Goal: Information Seeking & Learning: Learn about a topic

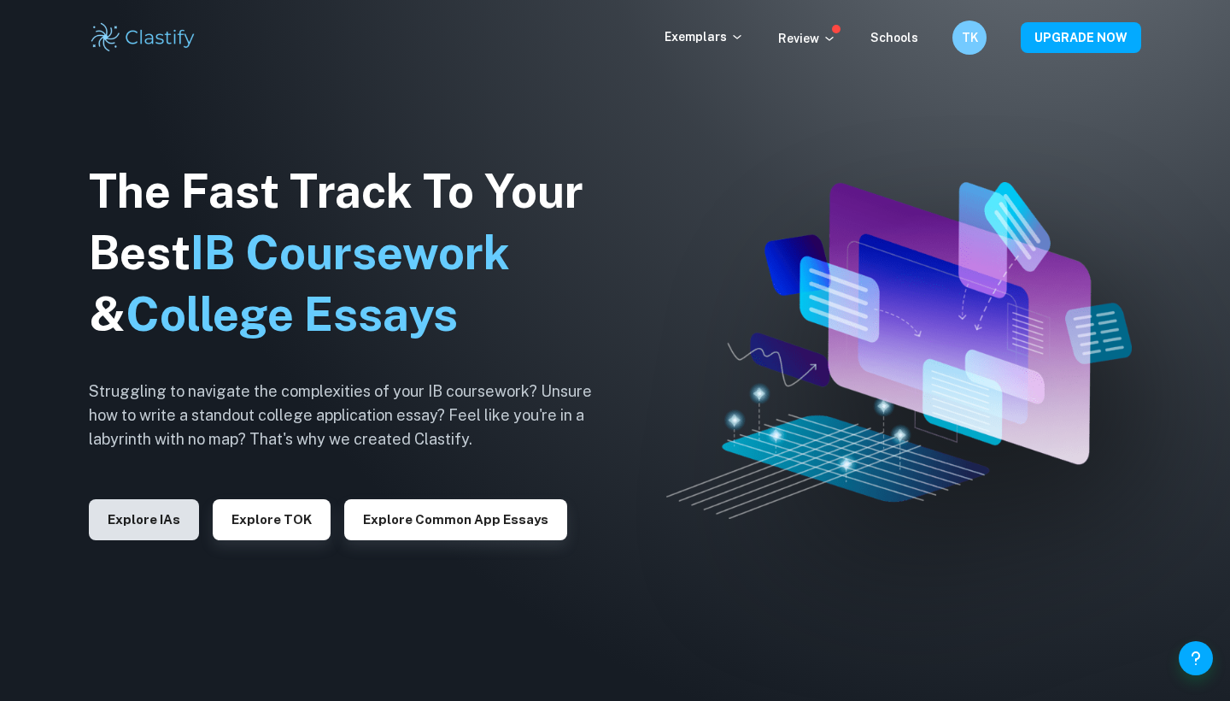
click at [141, 529] on button "Explore IAs" at bounding box center [144, 519] width 110 height 41
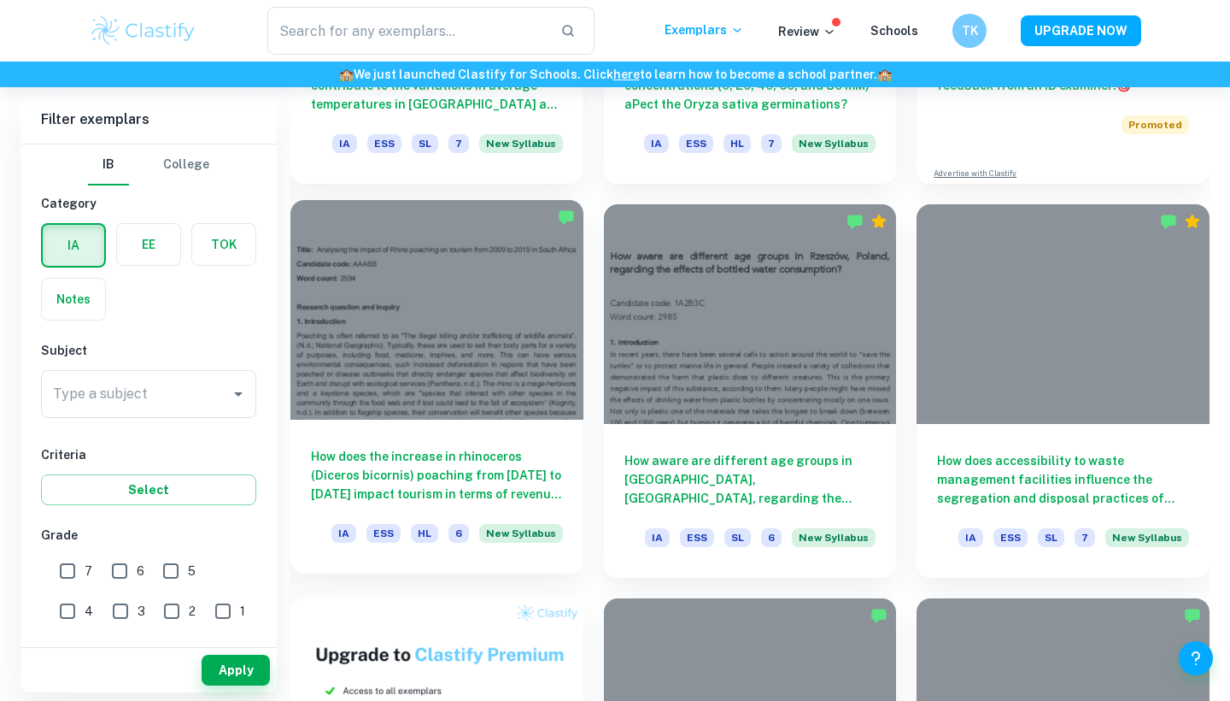
scroll to position [777, 0]
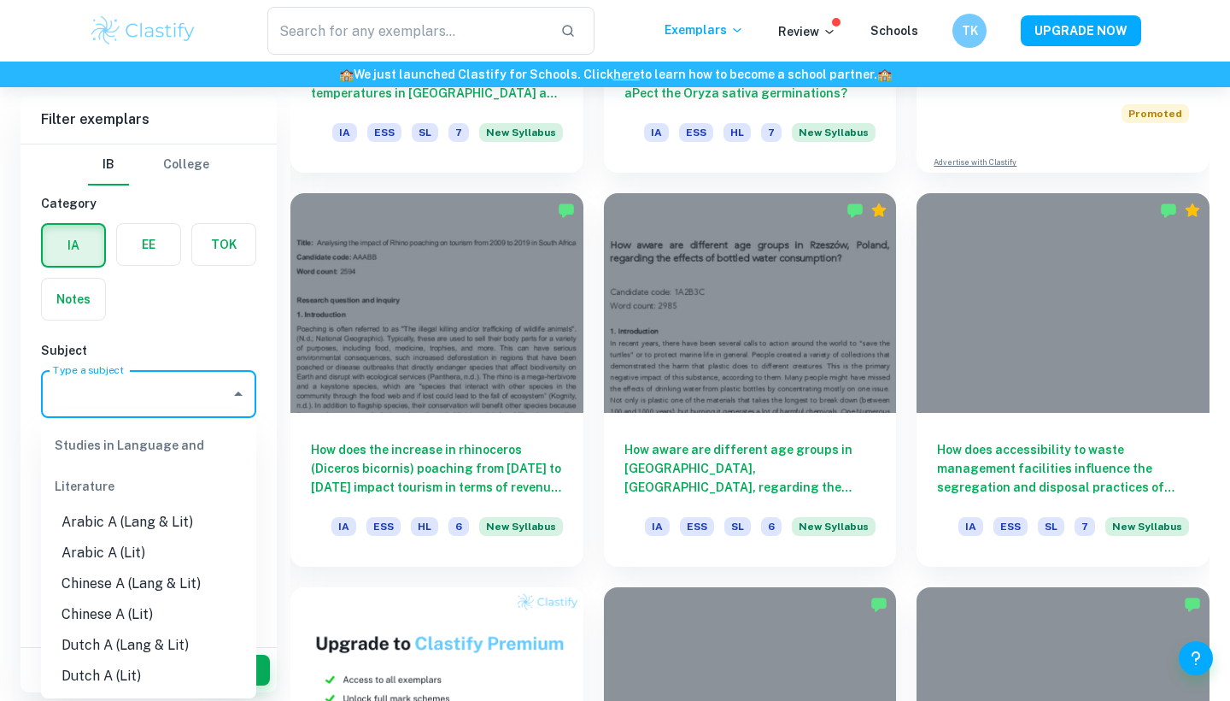
click at [127, 403] on input "Type a subject" at bounding box center [136, 394] width 174 height 32
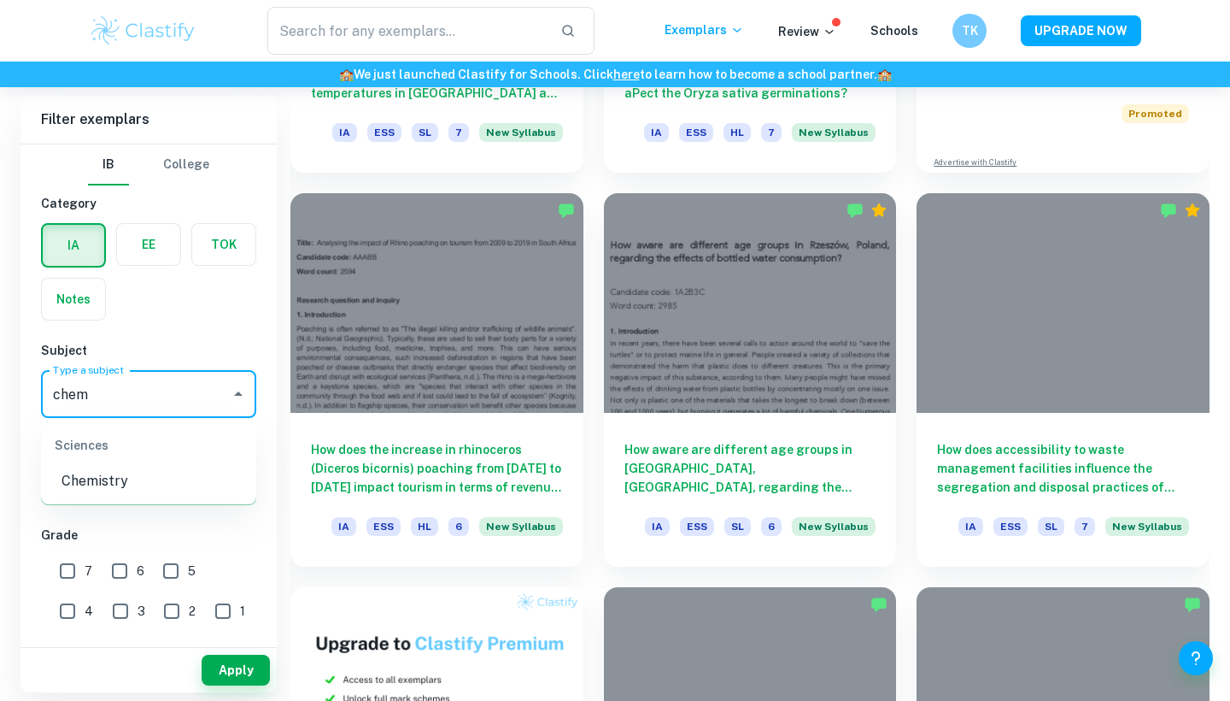
click at [106, 480] on li "Chemistry" at bounding box center [148, 481] width 215 height 31
type input "Chemistry"
click at [117, 566] on input "6" at bounding box center [120, 571] width 34 height 34
checkbox input "true"
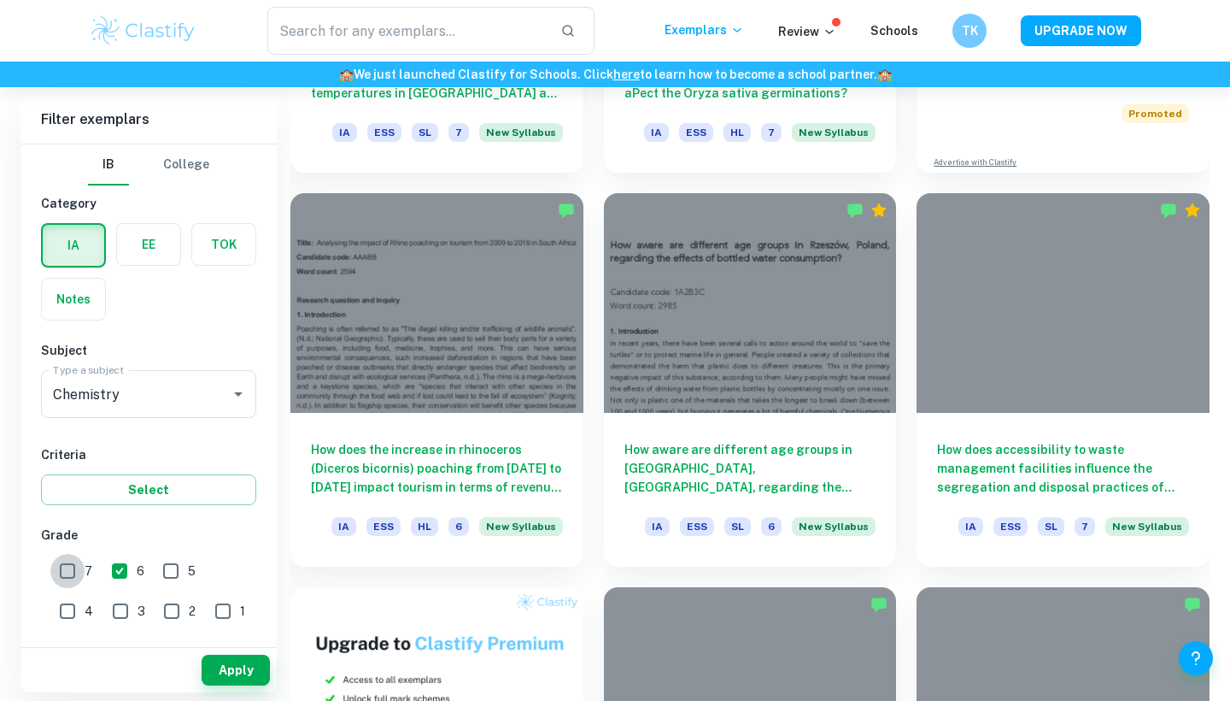
click at [70, 570] on input "7" at bounding box center [67, 571] width 34 height 34
checkbox input "true"
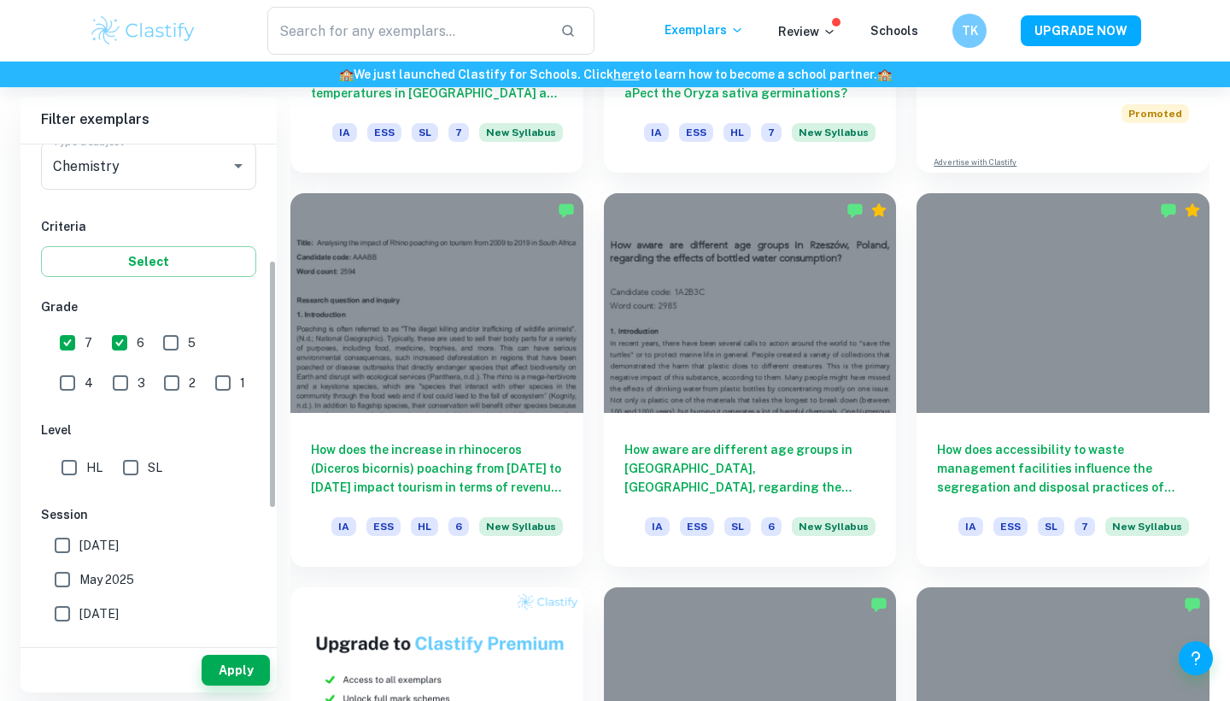
scroll to position [232, 0]
click at [132, 457] on input "SL" at bounding box center [131, 464] width 34 height 34
checkbox input "true"
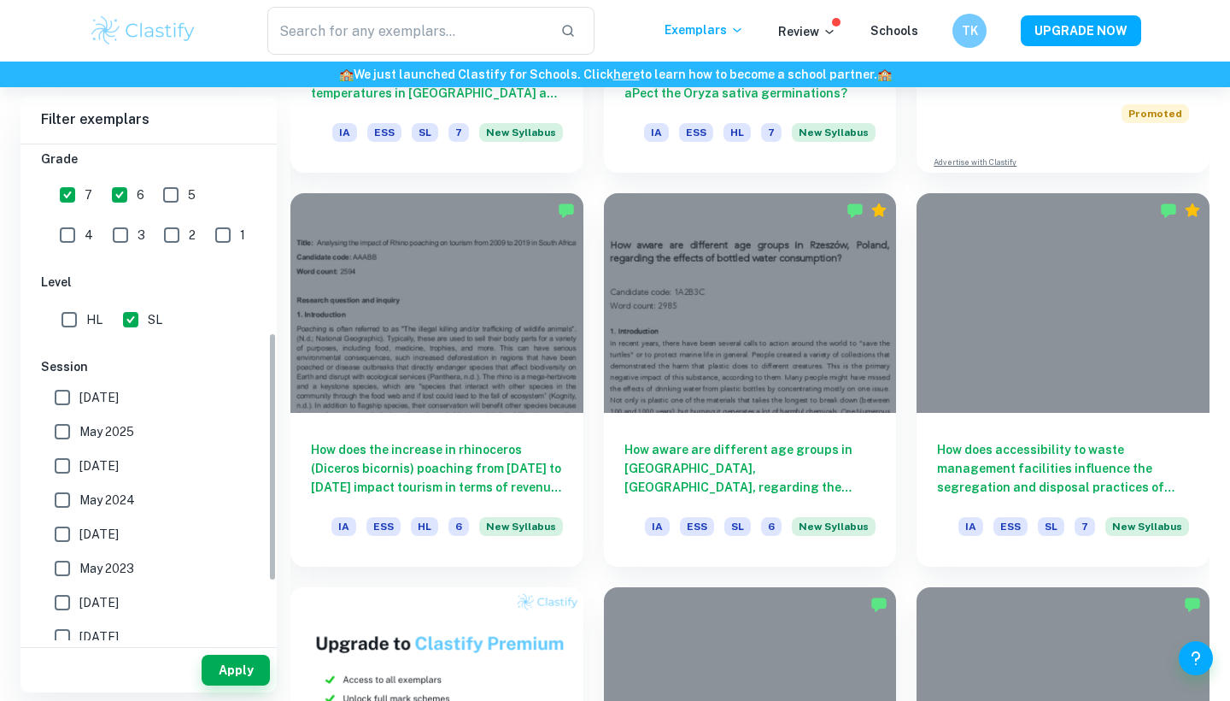
scroll to position [383, 0]
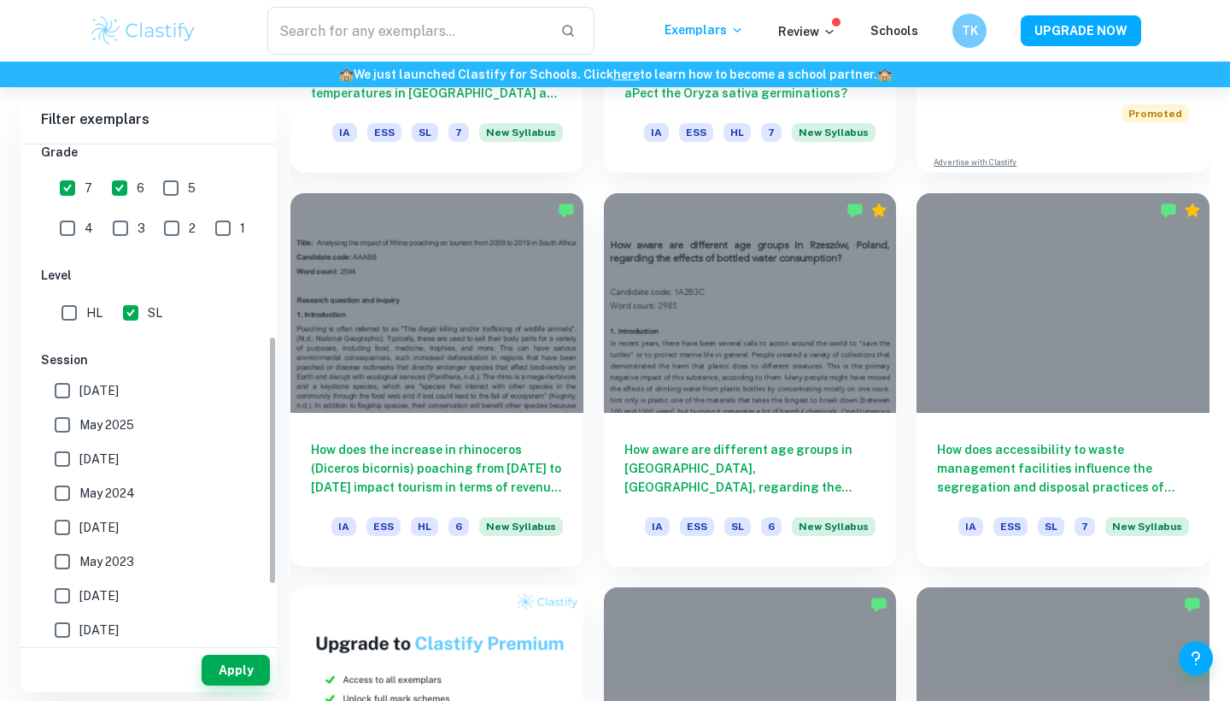
click at [71, 493] on input "May 2024" at bounding box center [62, 493] width 34 height 34
checkbox input "true"
click at [67, 461] on input "[DATE]" at bounding box center [62, 459] width 34 height 34
checkbox input "true"
click at [67, 420] on input "May 2025" at bounding box center [62, 425] width 34 height 34
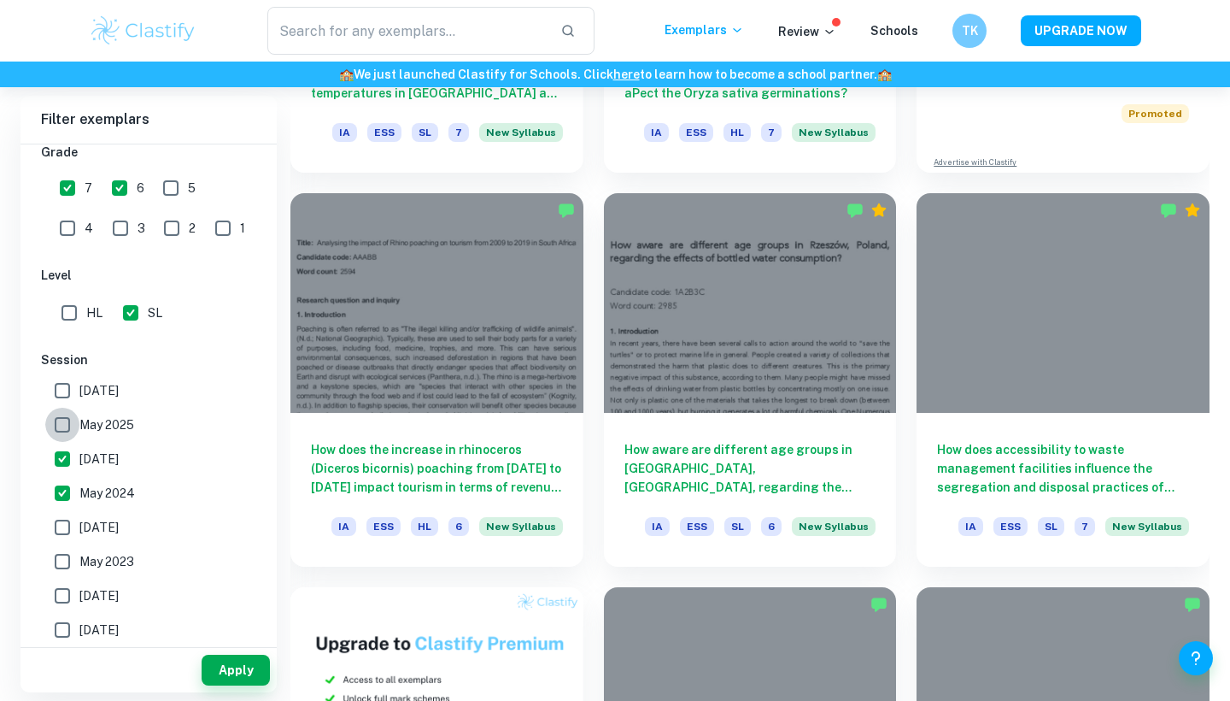
checkbox input "true"
click at [230, 667] on button "Apply" at bounding box center [236, 669] width 68 height 31
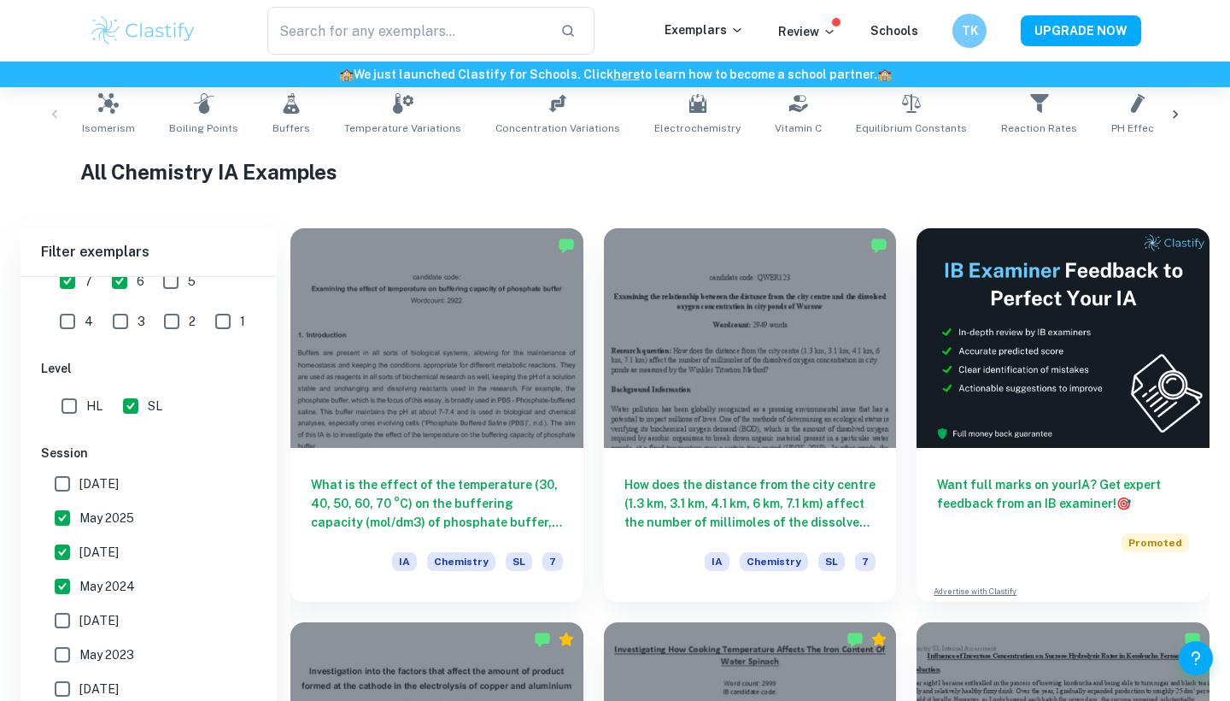
scroll to position [466, 0]
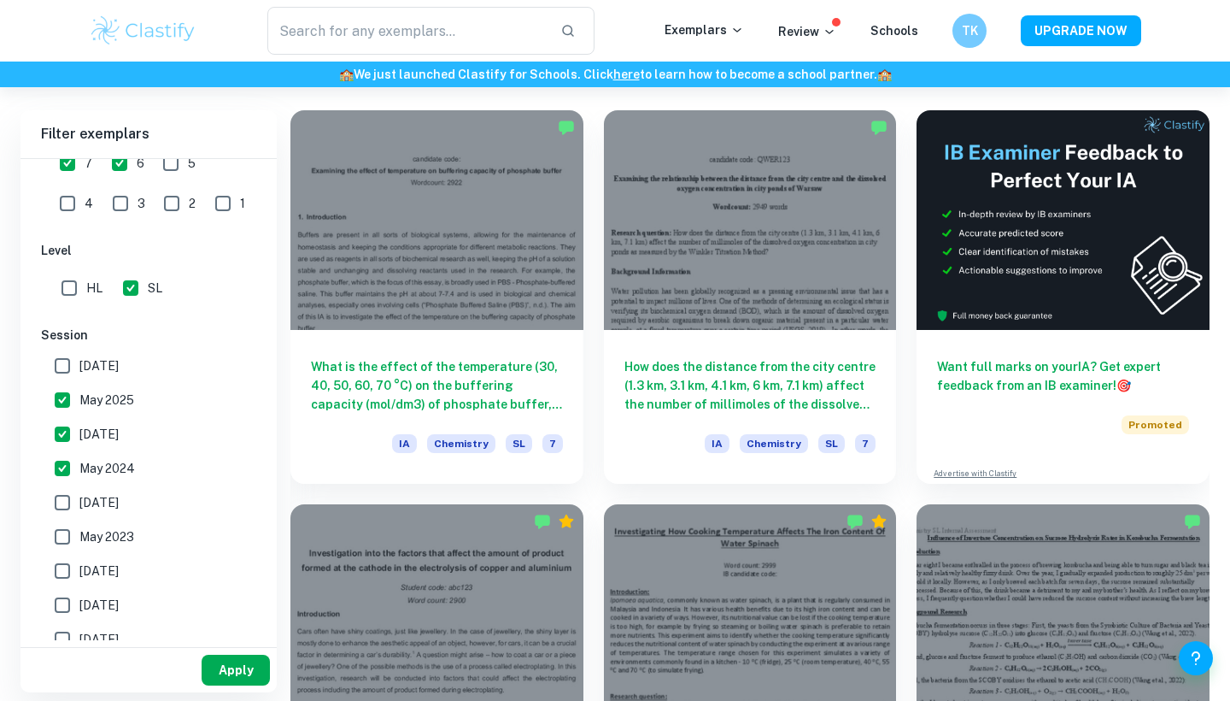
click at [244, 682] on button "Apply" at bounding box center [236, 669] width 68 height 31
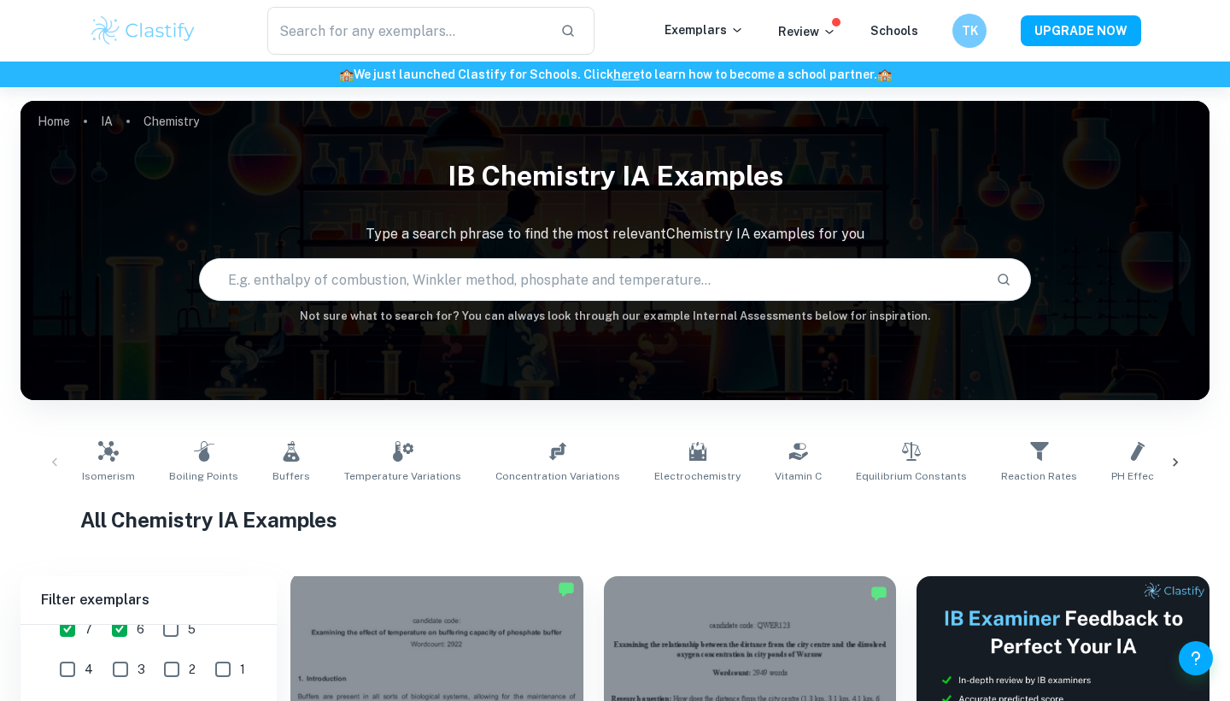
scroll to position [1, 0]
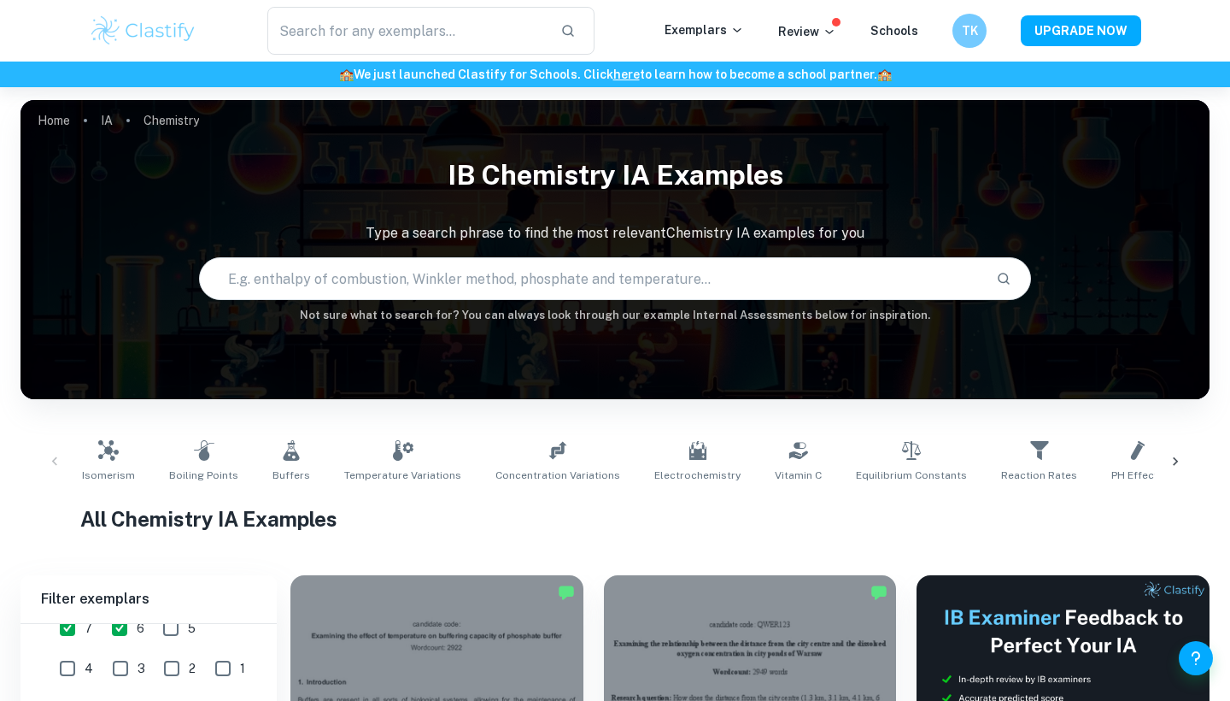
click at [1172, 456] on icon at bounding box center [1175, 461] width 17 height 17
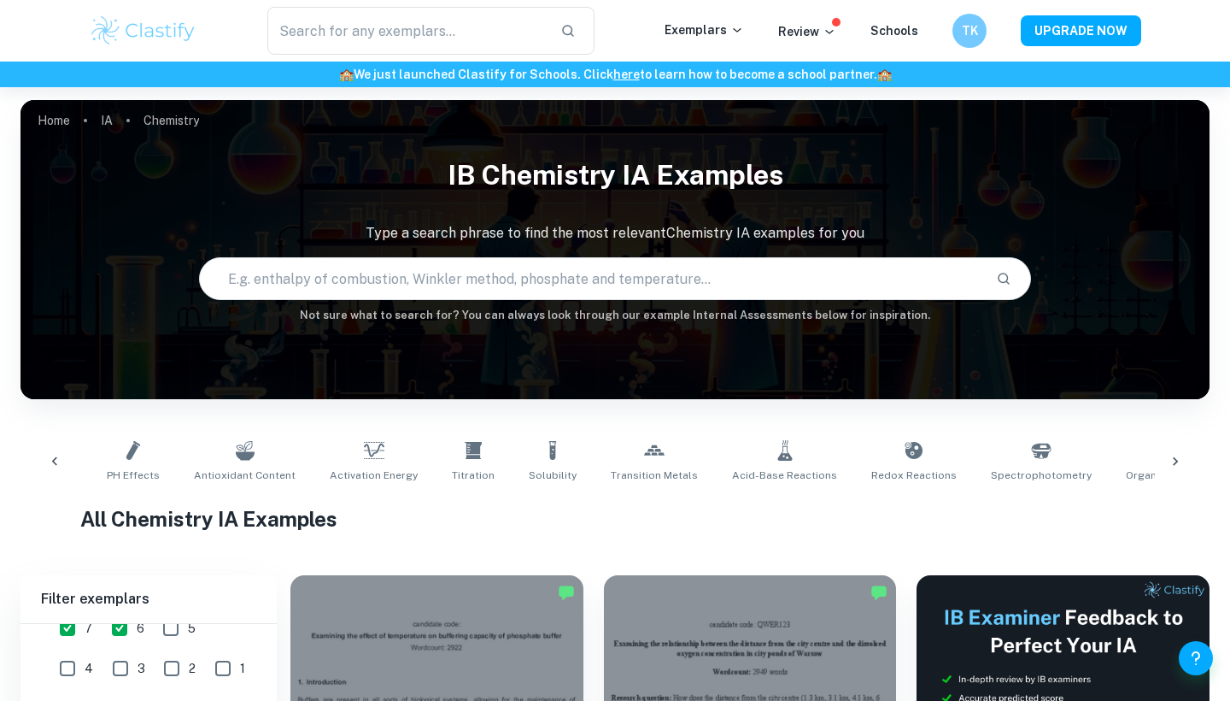
scroll to position [0, 1077]
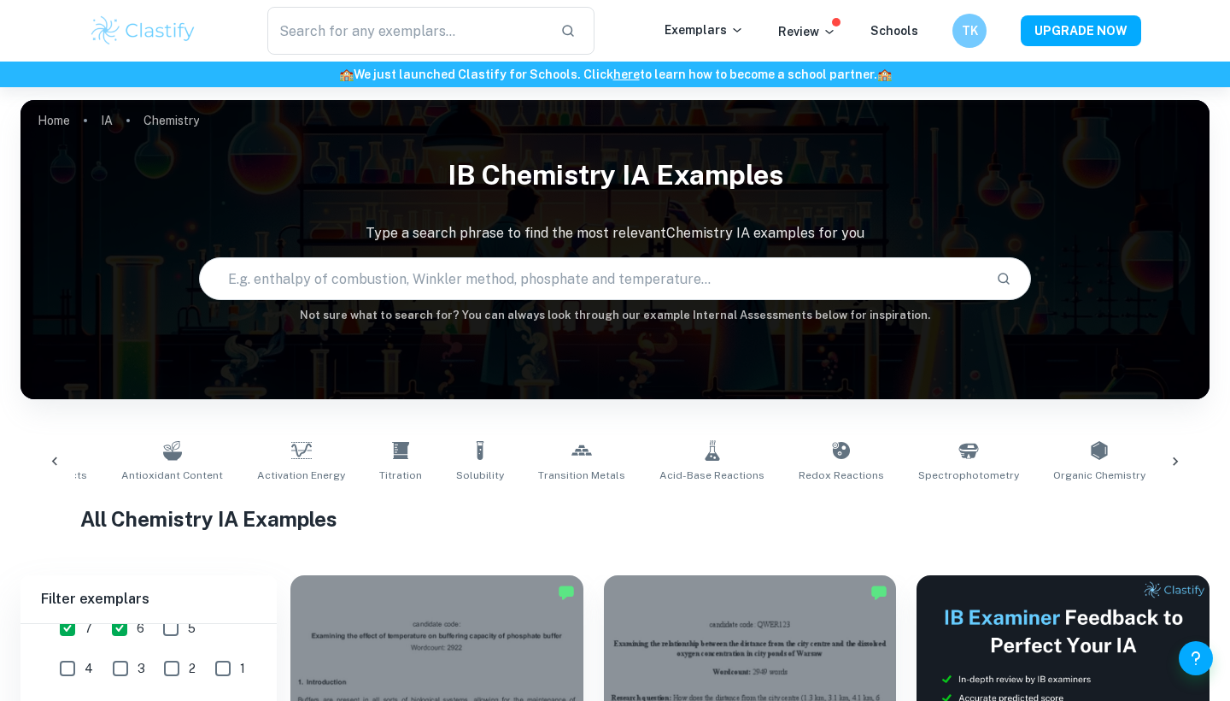
click at [366, 289] on input "text" at bounding box center [591, 279] width 783 height 48
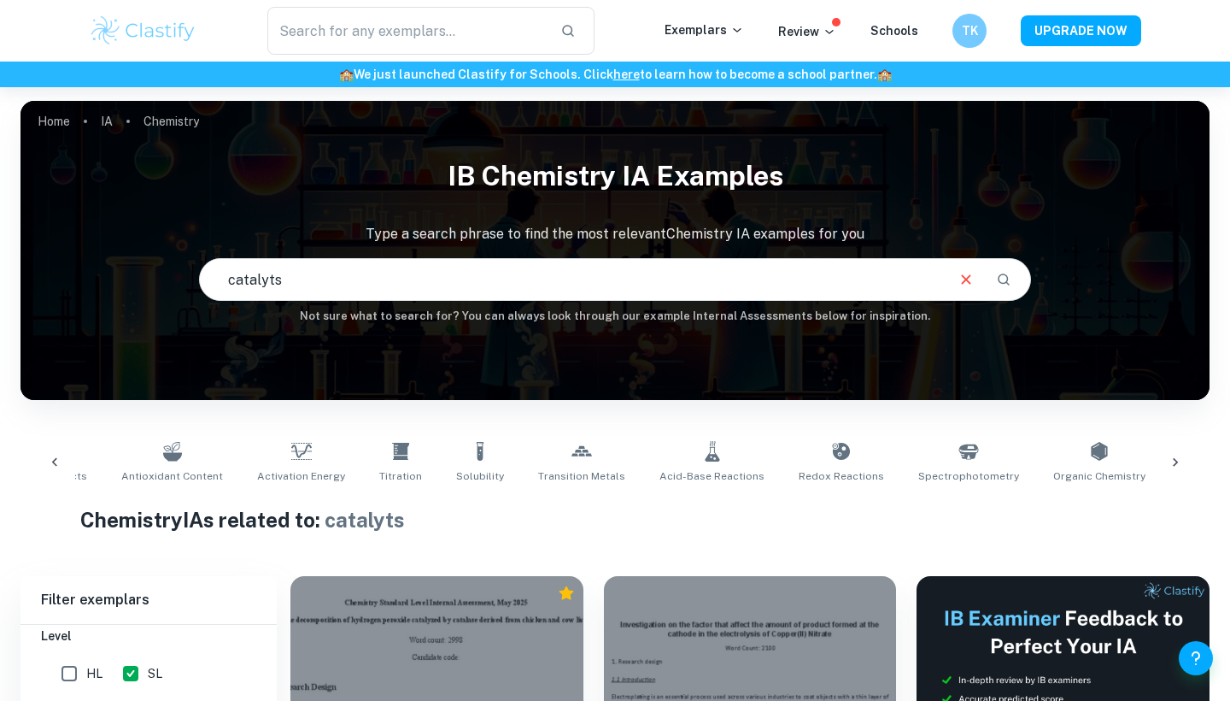
click at [265, 282] on input "catalyts" at bounding box center [571, 279] width 743 height 48
type input "catalysts"
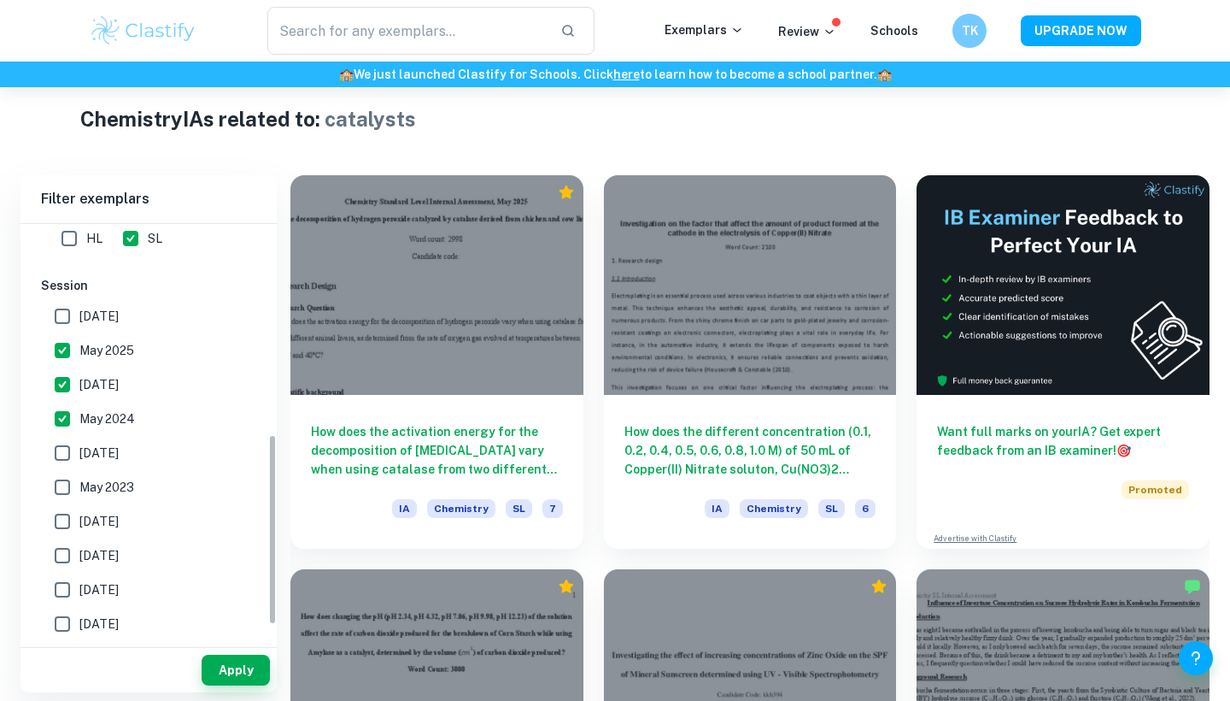
scroll to position [459, 0]
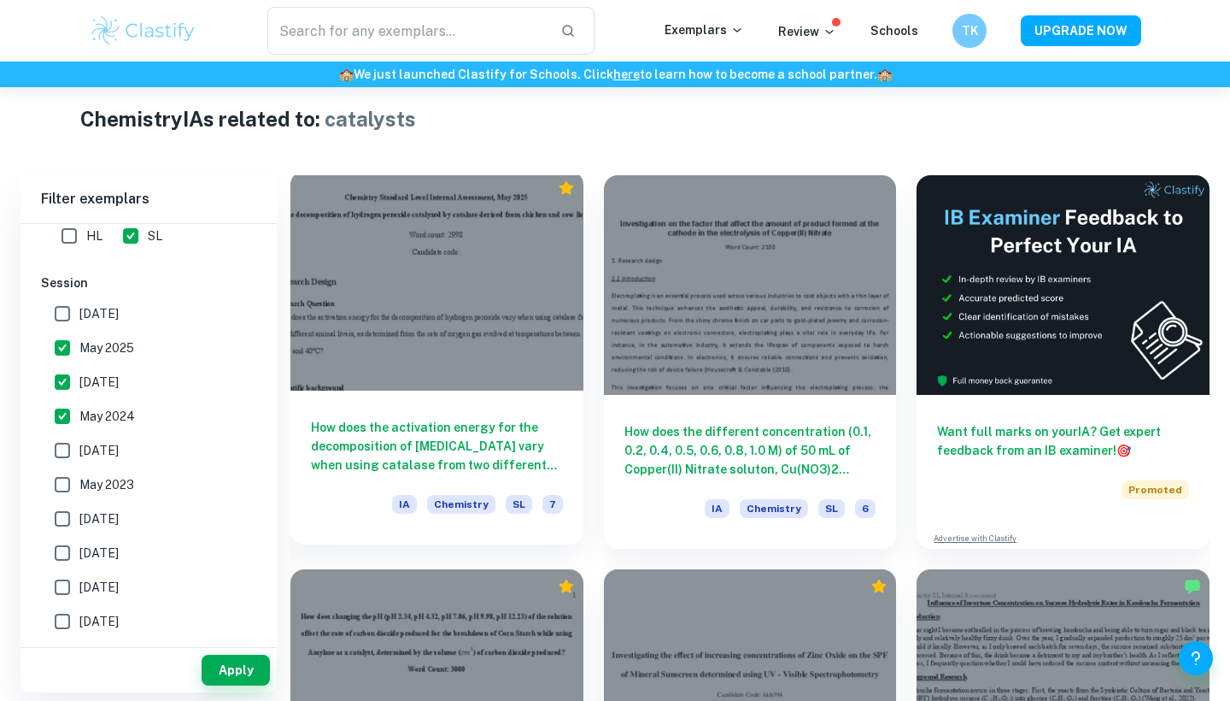
click at [460, 380] on div at bounding box center [436, 281] width 293 height 220
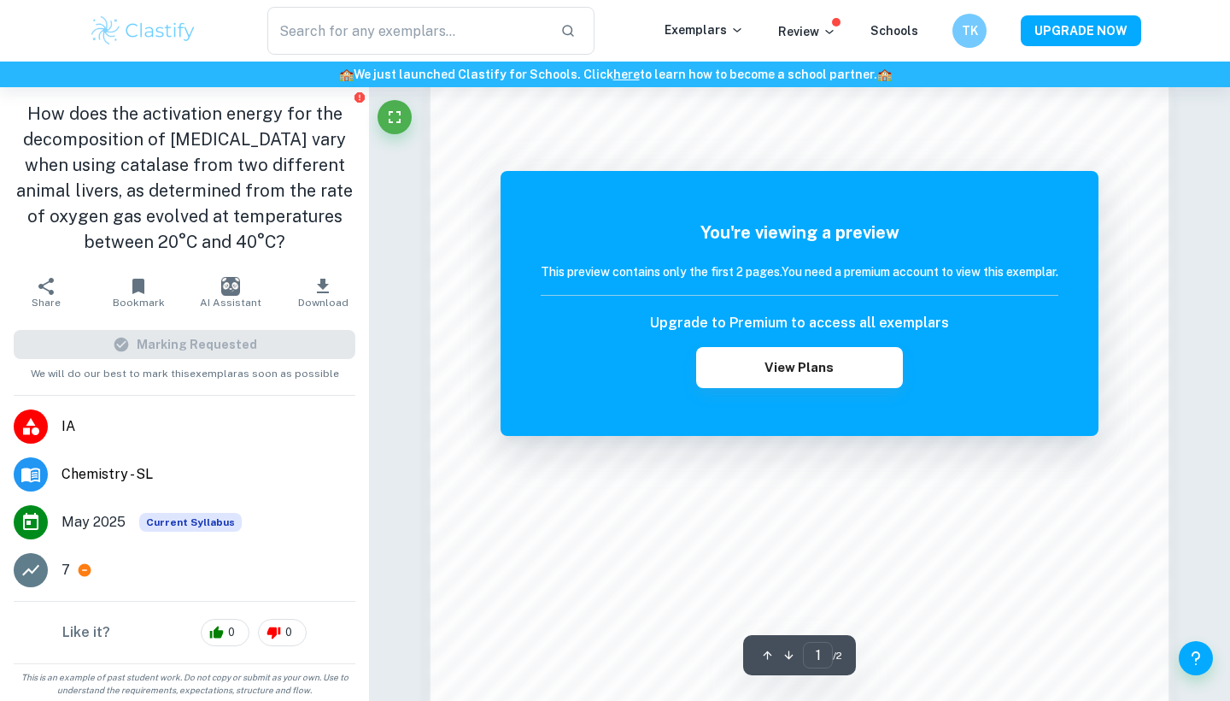
scroll to position [1112, 0]
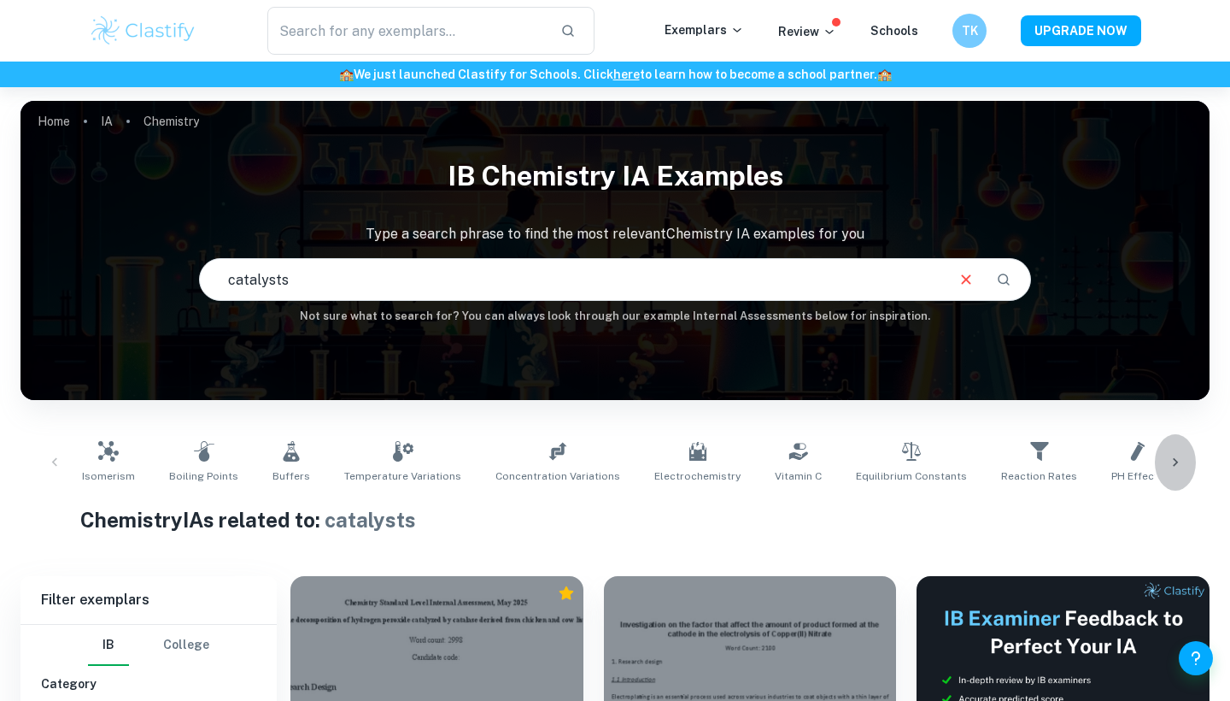
click at [1176, 467] on icon at bounding box center [1175, 462] width 17 height 17
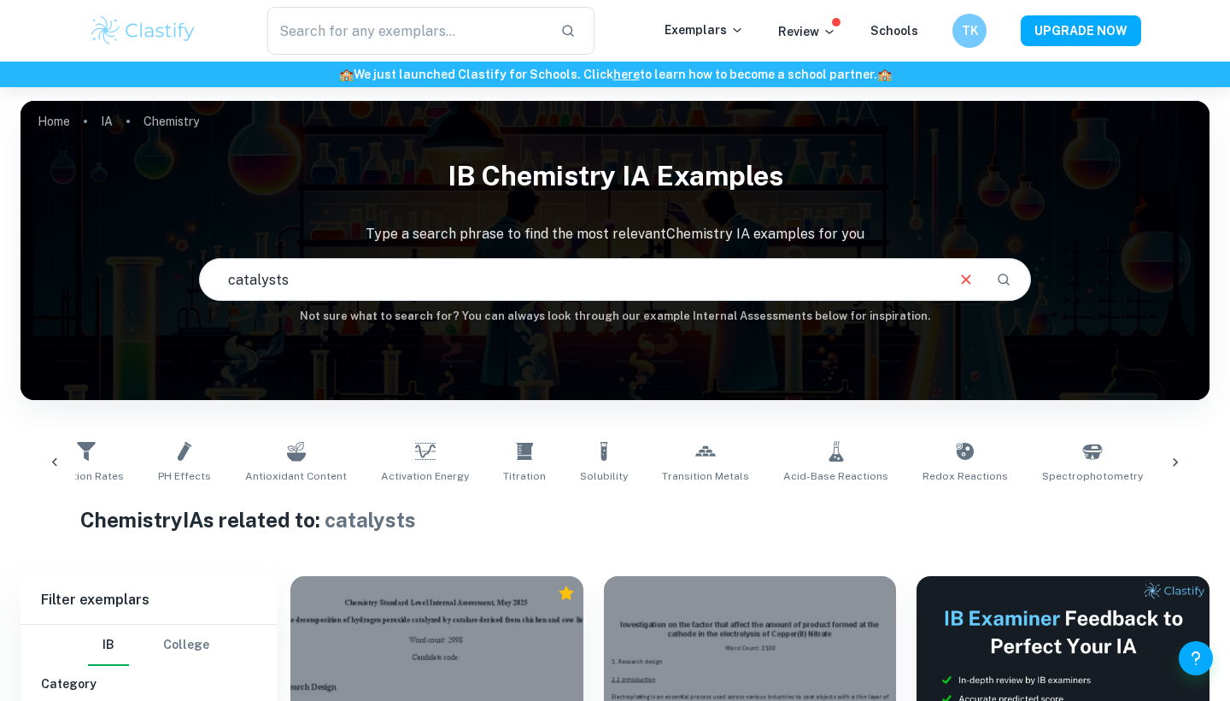
scroll to position [0, 1077]
click at [1171, 457] on icon at bounding box center [1175, 462] width 17 height 17
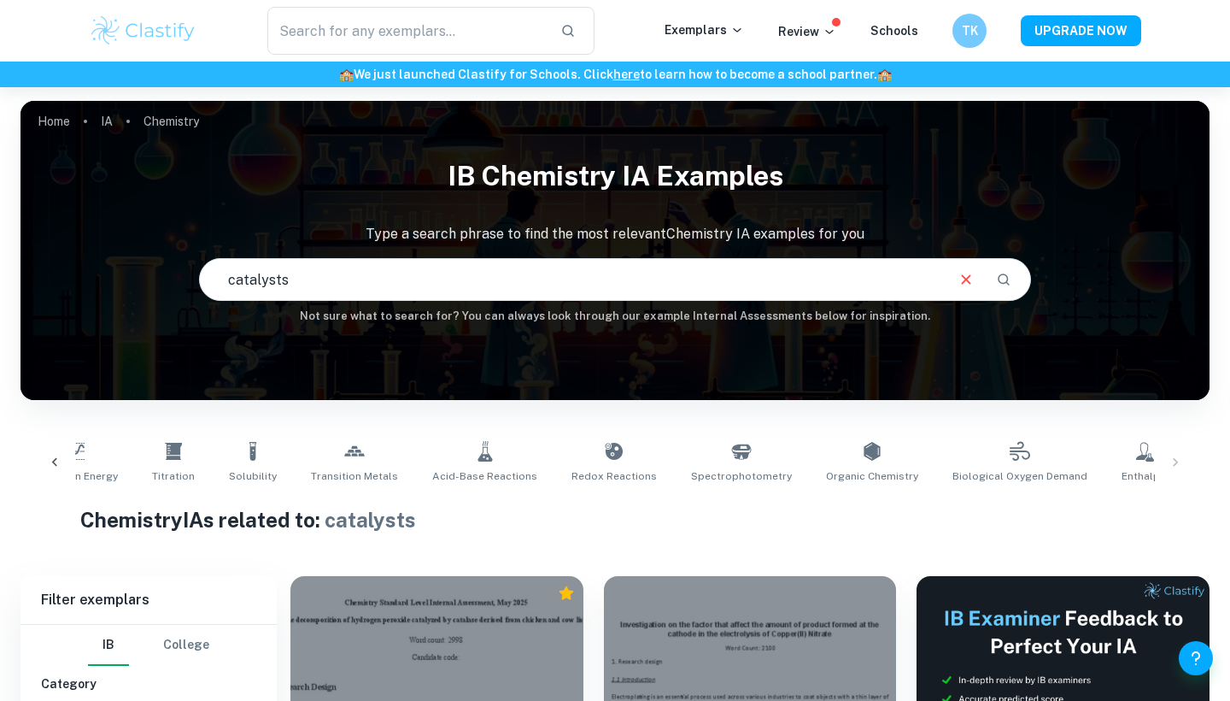
click at [1213, 461] on icon at bounding box center [1223, 451] width 21 height 21
click at [538, 284] on input "Catalysts" at bounding box center [571, 279] width 743 height 48
type input "C"
type input "[MEDICAL_DATA]"
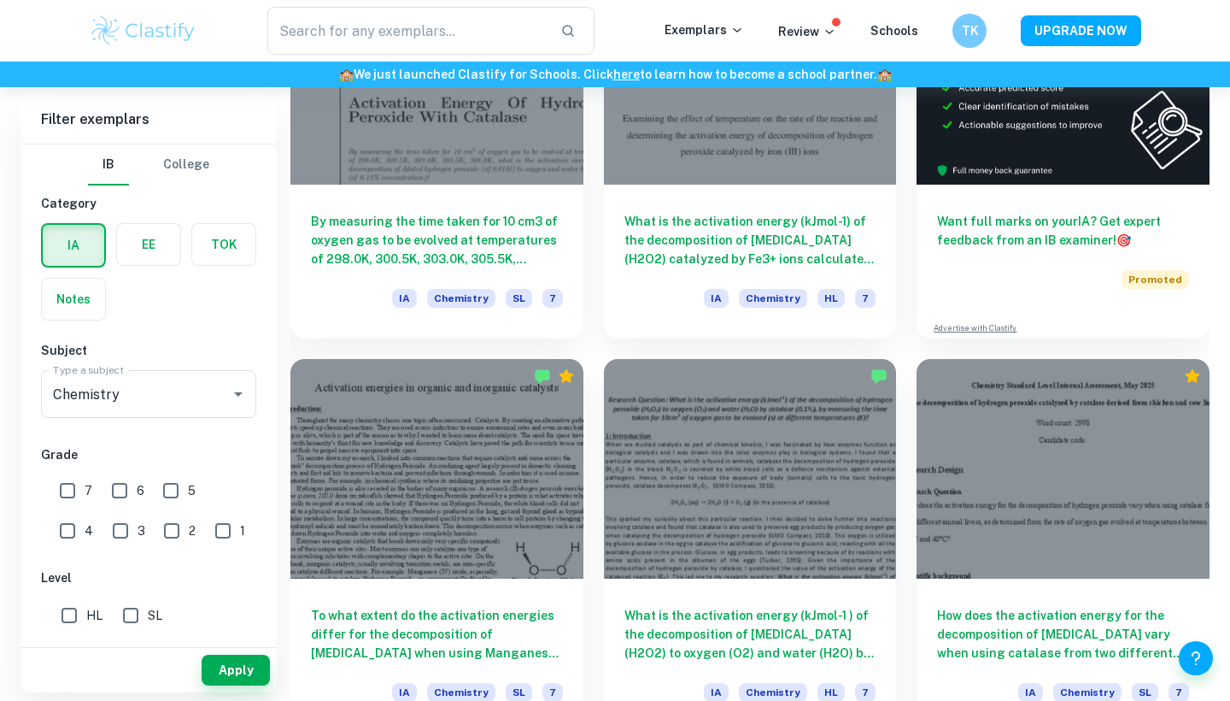
scroll to position [614, 0]
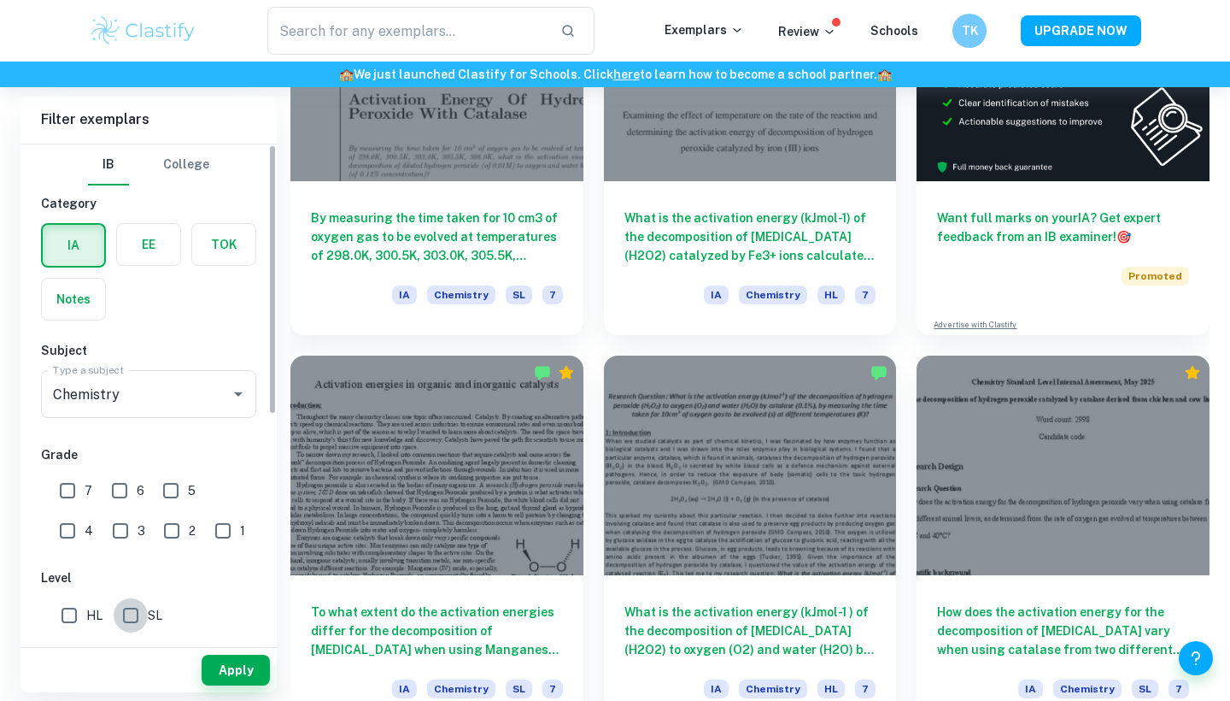
click at [139, 612] on input "SL" at bounding box center [131, 615] width 34 height 34
checkbox input "true"
click at [120, 489] on input "6" at bounding box center [120, 490] width 34 height 34
checkbox input "true"
click at [67, 489] on input "7" at bounding box center [67, 490] width 34 height 34
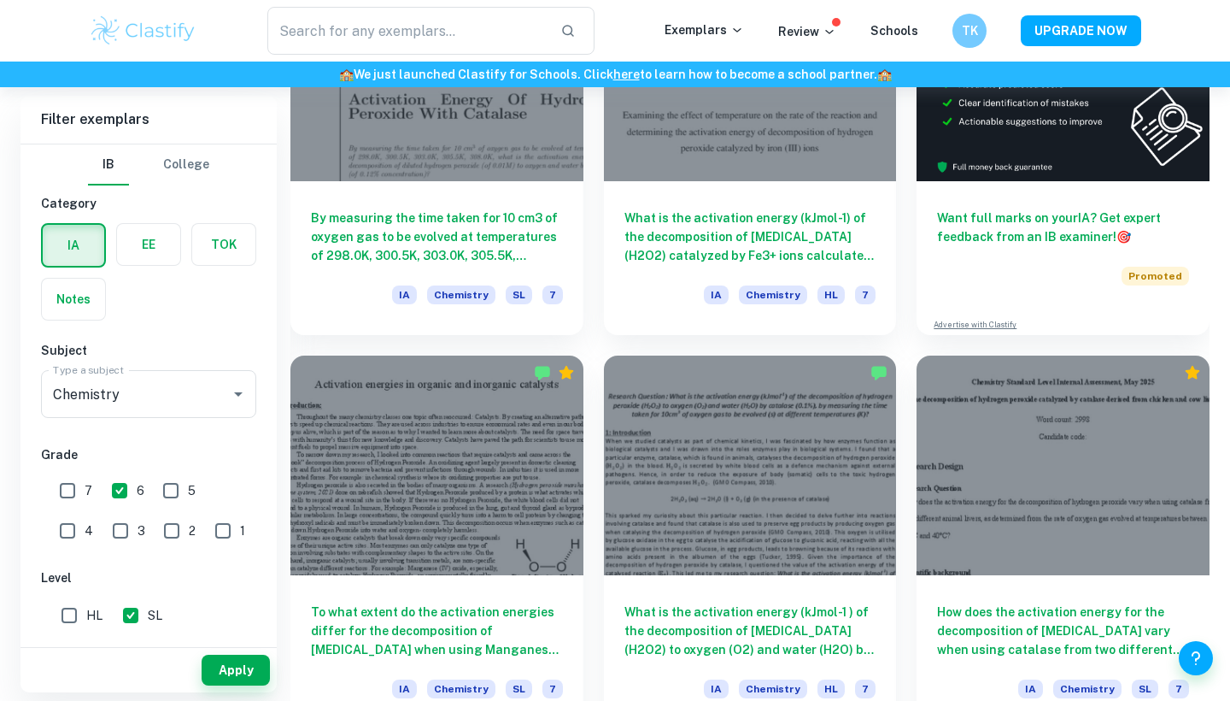
checkbox input "true"
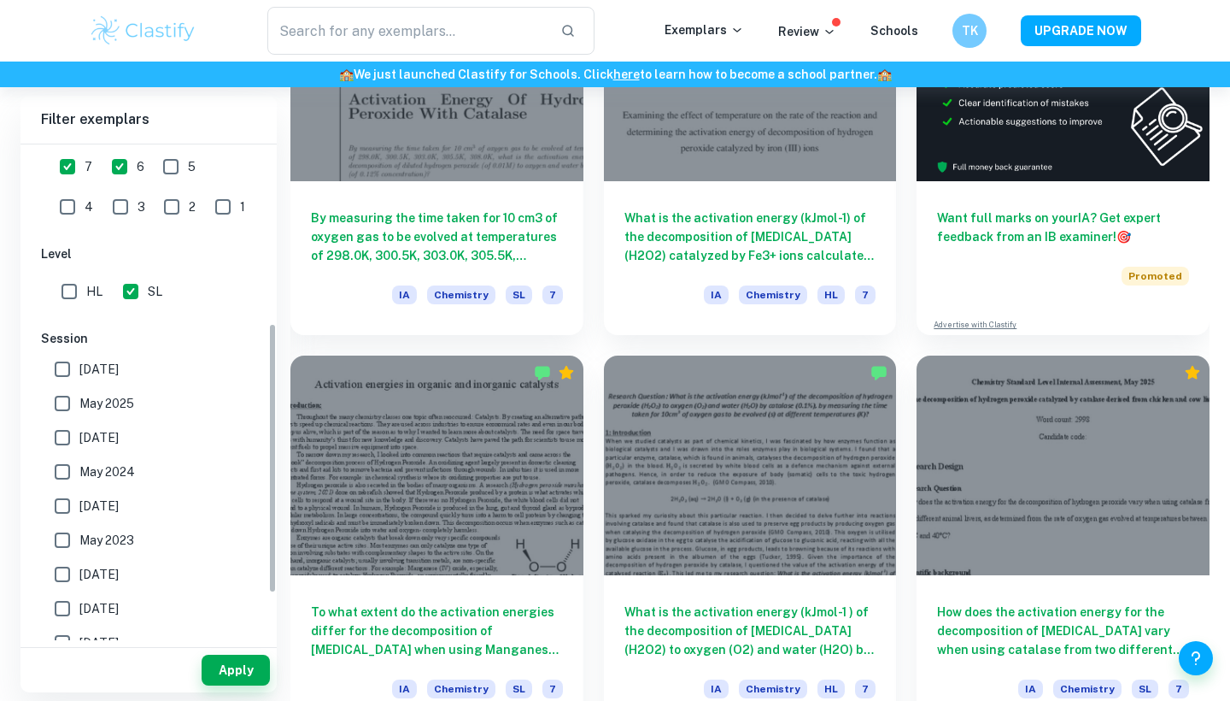
scroll to position [326, 0]
click at [63, 467] on input "May 2024" at bounding box center [62, 469] width 34 height 34
checkbox input "true"
click at [64, 534] on input "May 2023" at bounding box center [62, 537] width 34 height 34
checkbox input "true"
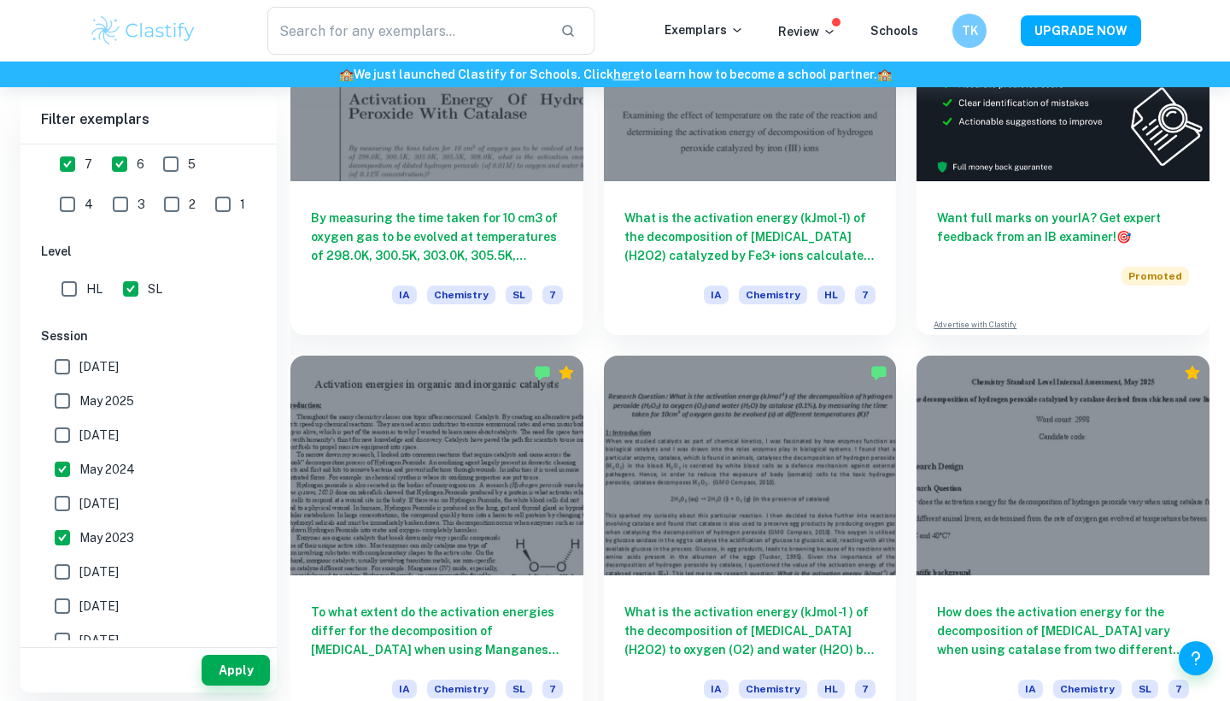
click at [64, 500] on input "[DATE]" at bounding box center [62, 503] width 34 height 34
checkbox input "true"
click at [67, 435] on input "[DATE]" at bounding box center [62, 435] width 34 height 34
checkbox input "true"
click at [68, 392] on input "May 2025" at bounding box center [62, 401] width 34 height 34
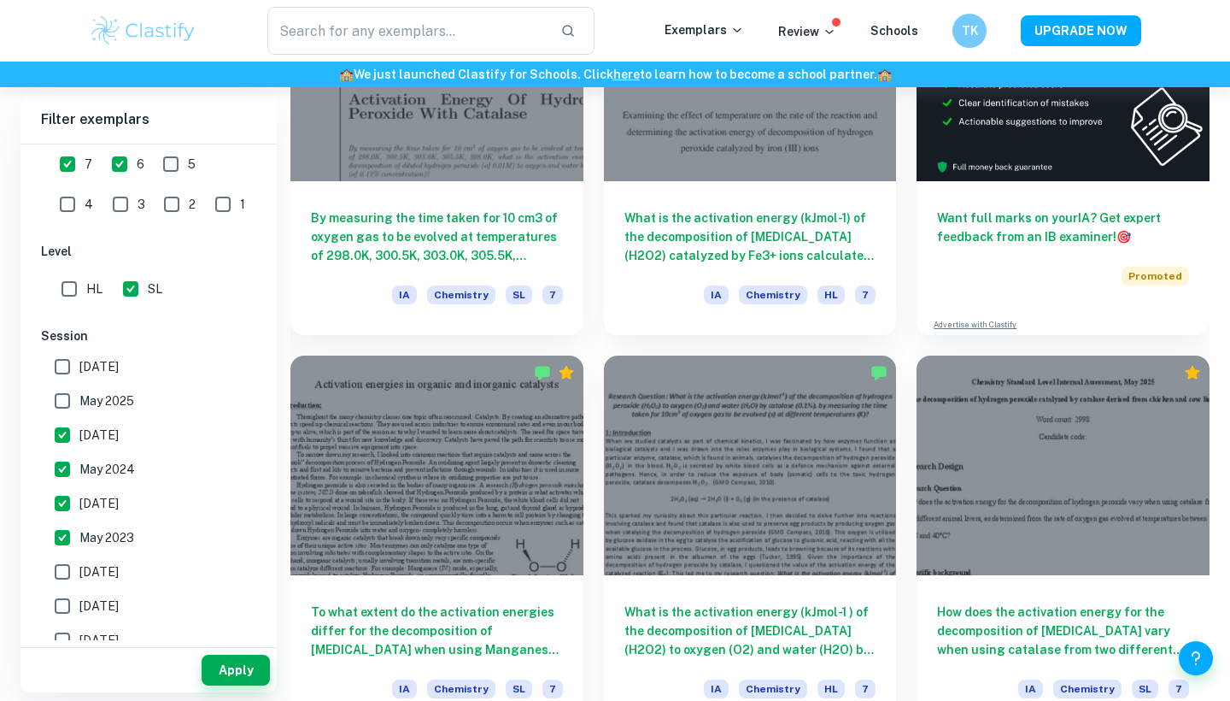
checkbox input "true"
click at [68, 367] on input "[DATE]" at bounding box center [62, 366] width 34 height 34
checkbox input "true"
click at [249, 666] on button "Apply" at bounding box center [236, 669] width 68 height 31
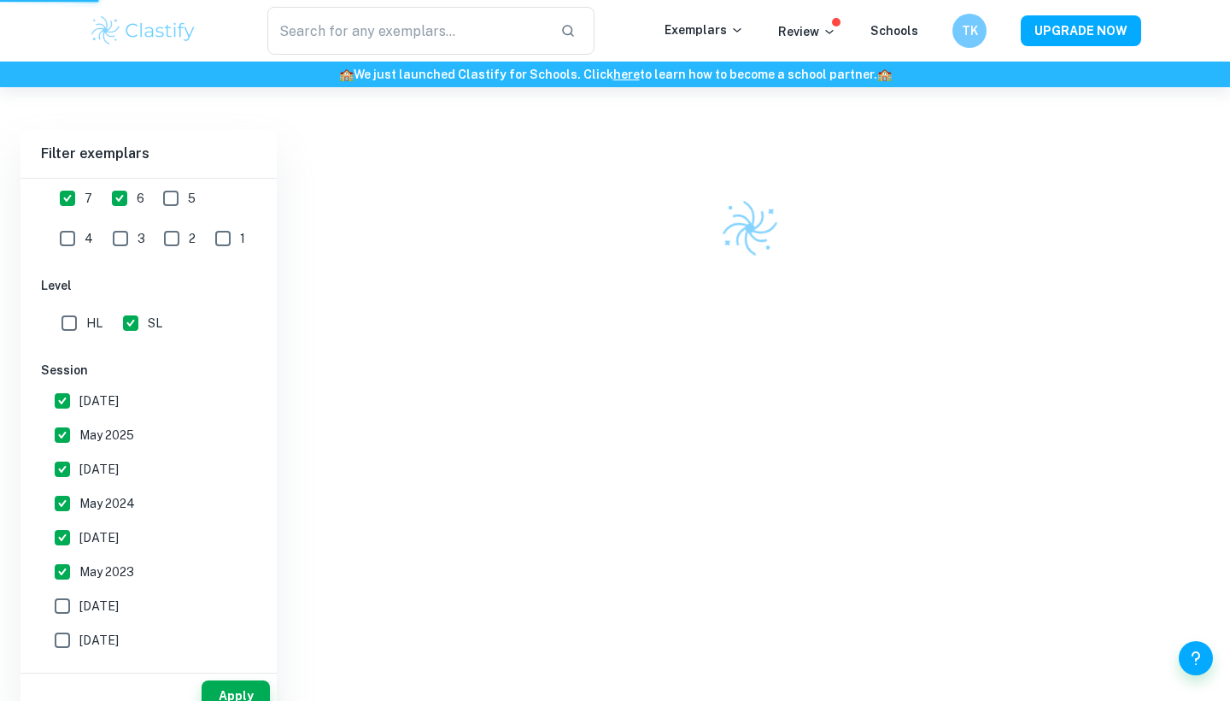
scroll to position [403, 0]
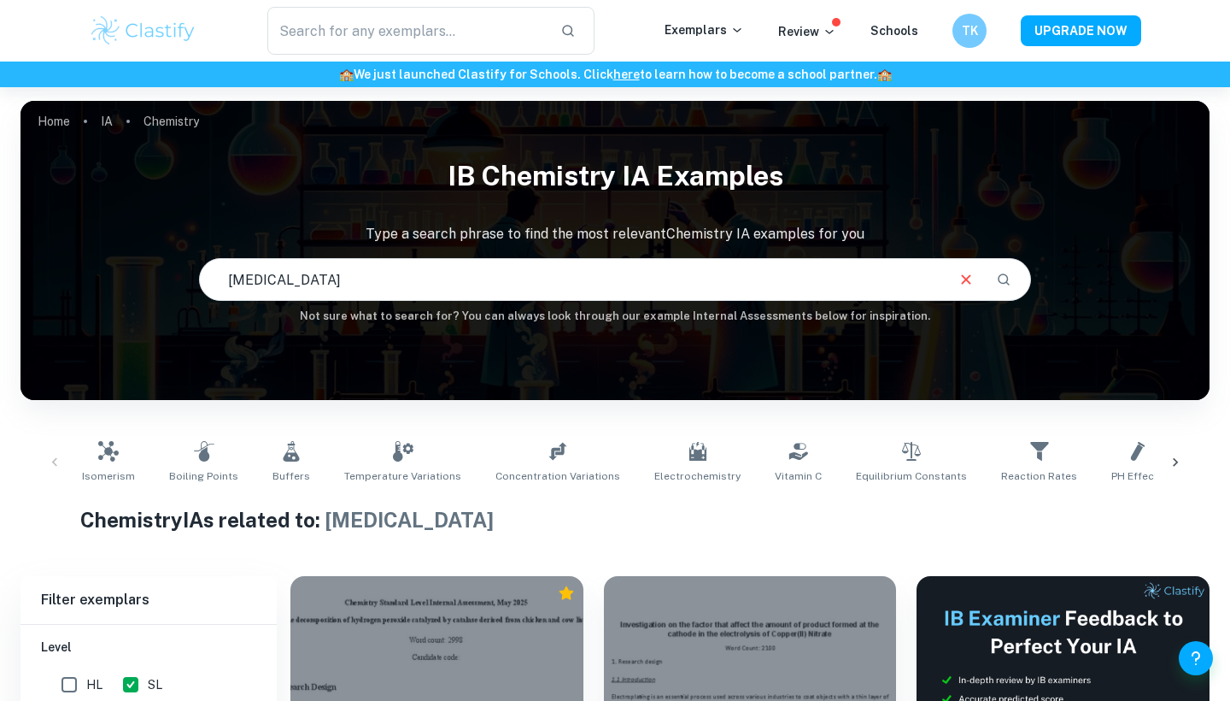
click at [355, 286] on input "[MEDICAL_DATA]" at bounding box center [571, 279] width 743 height 48
type input "hydrogen peroxide and catalysts"
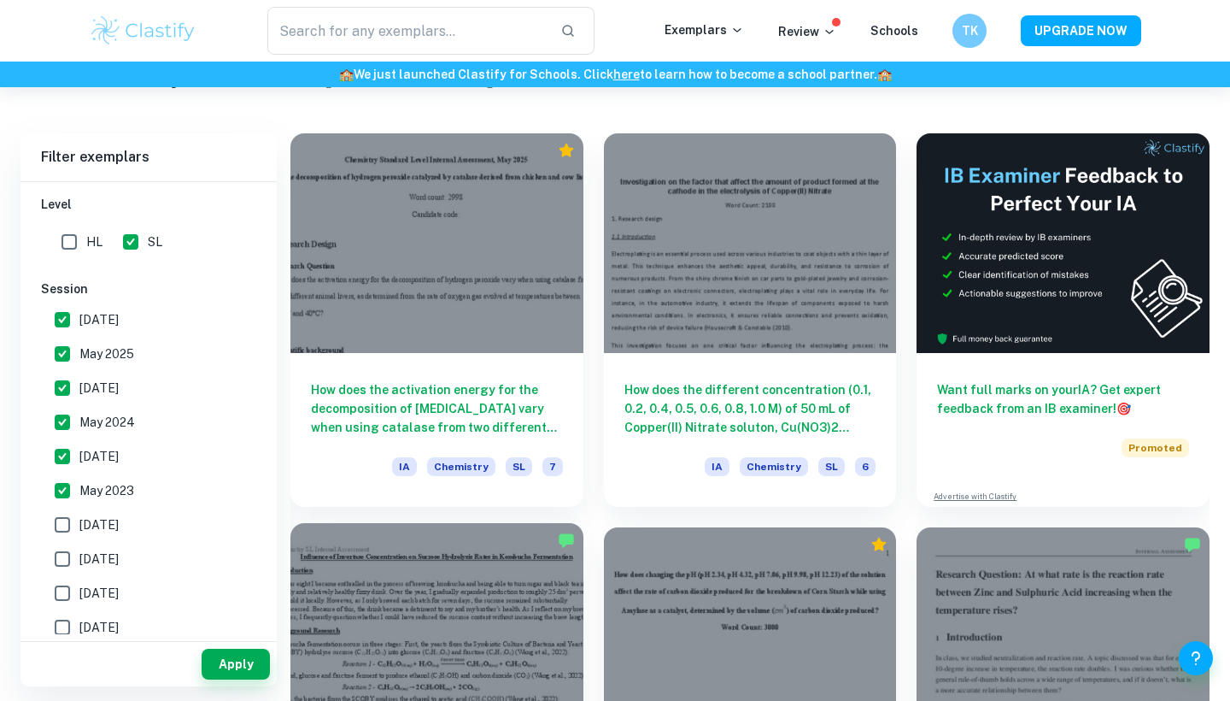
scroll to position [414, 0]
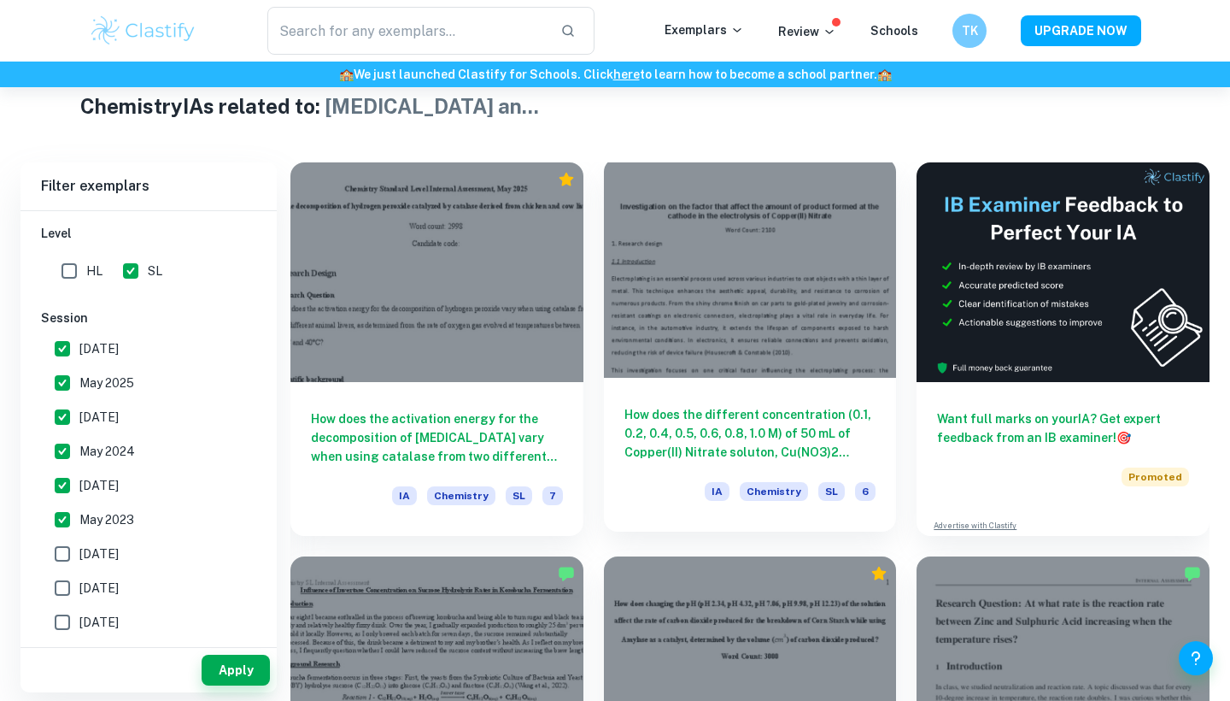
click at [695, 279] on div at bounding box center [750, 268] width 293 height 220
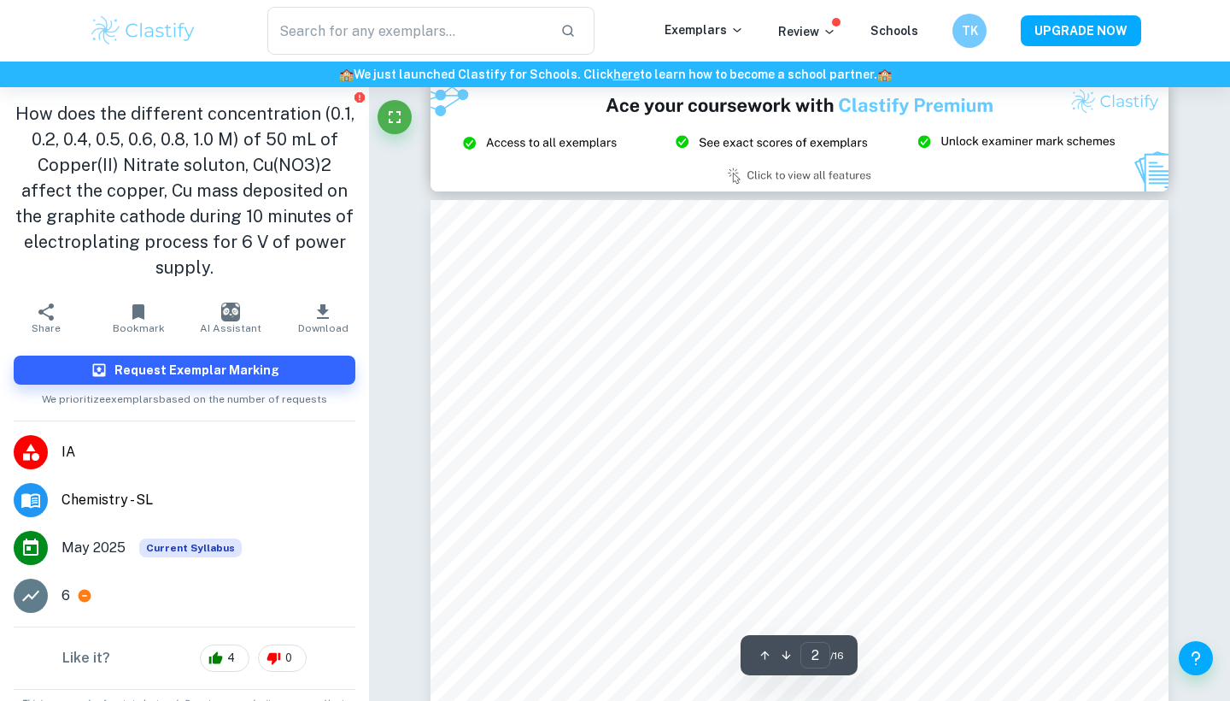
type input "3"
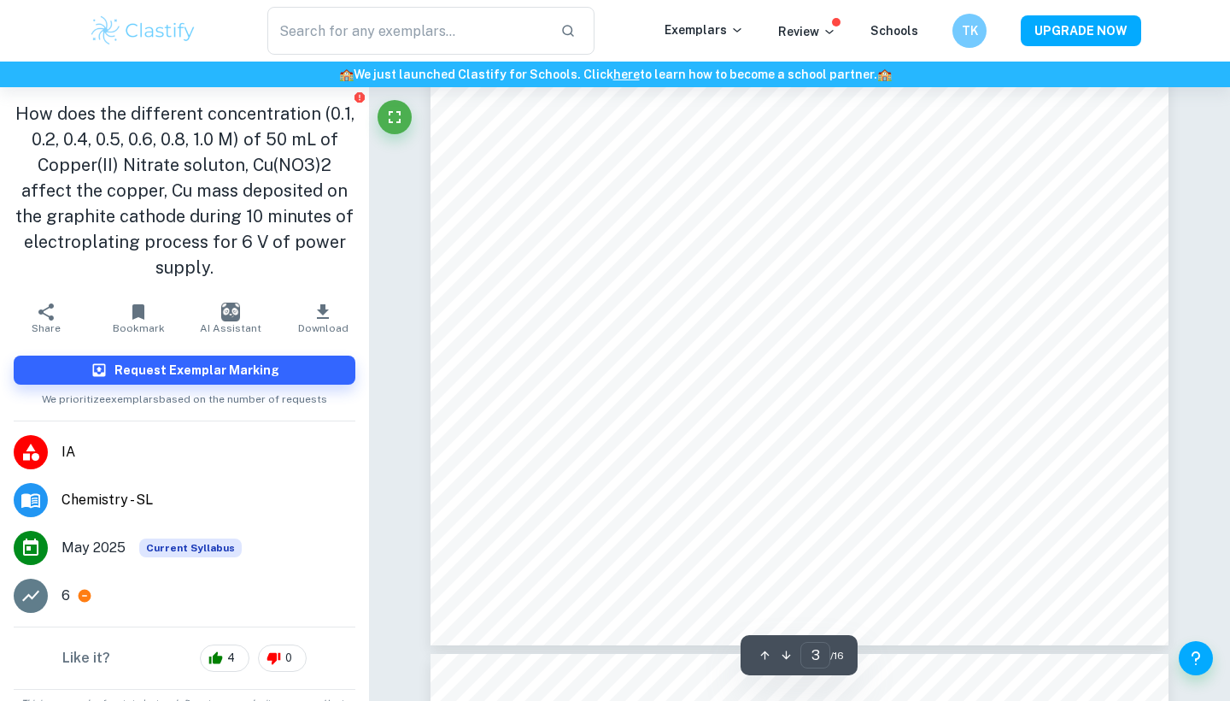
scroll to position [2986, 0]
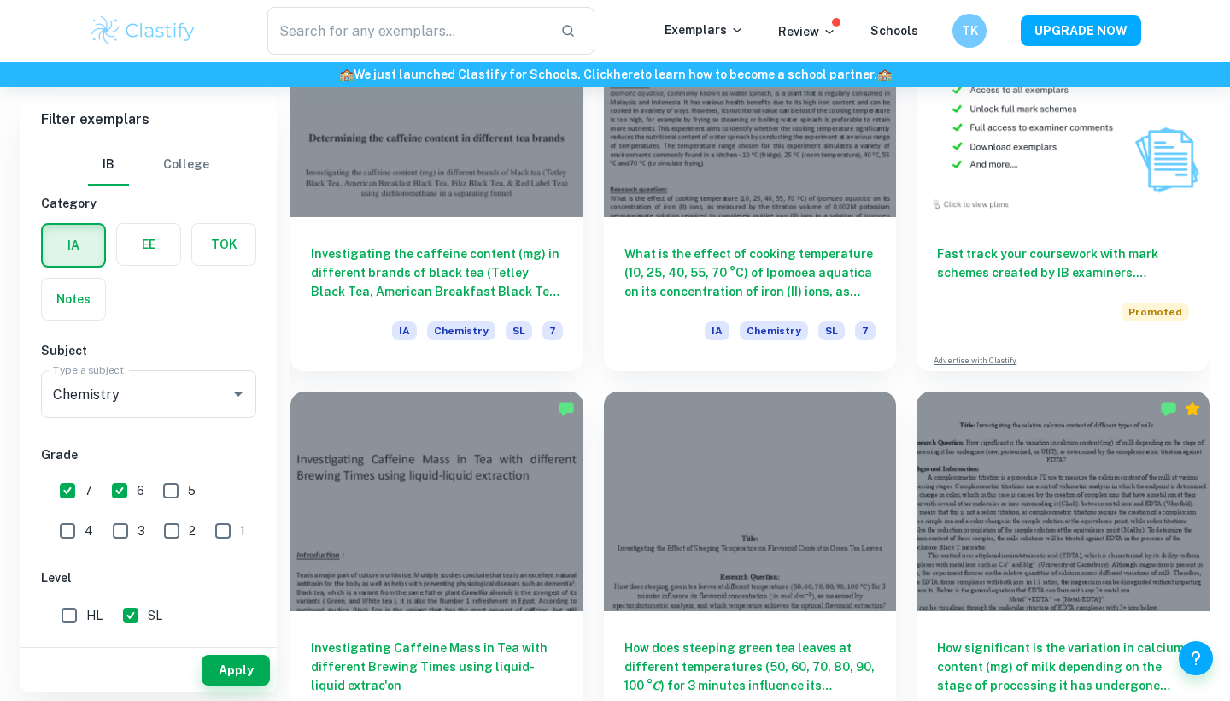
scroll to position [5306, 0]
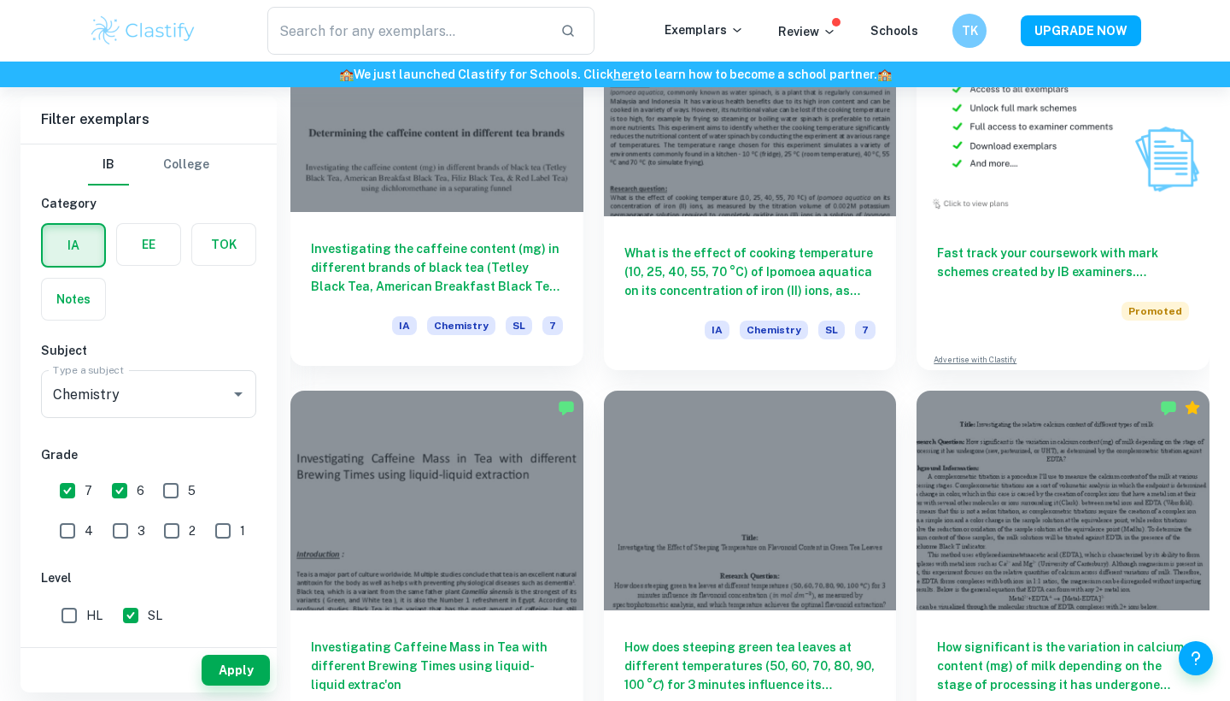
click at [496, 279] on h6 "Investigating the caffeine content (mg) in different brands of black tea (Tetle…" at bounding box center [437, 267] width 252 height 56
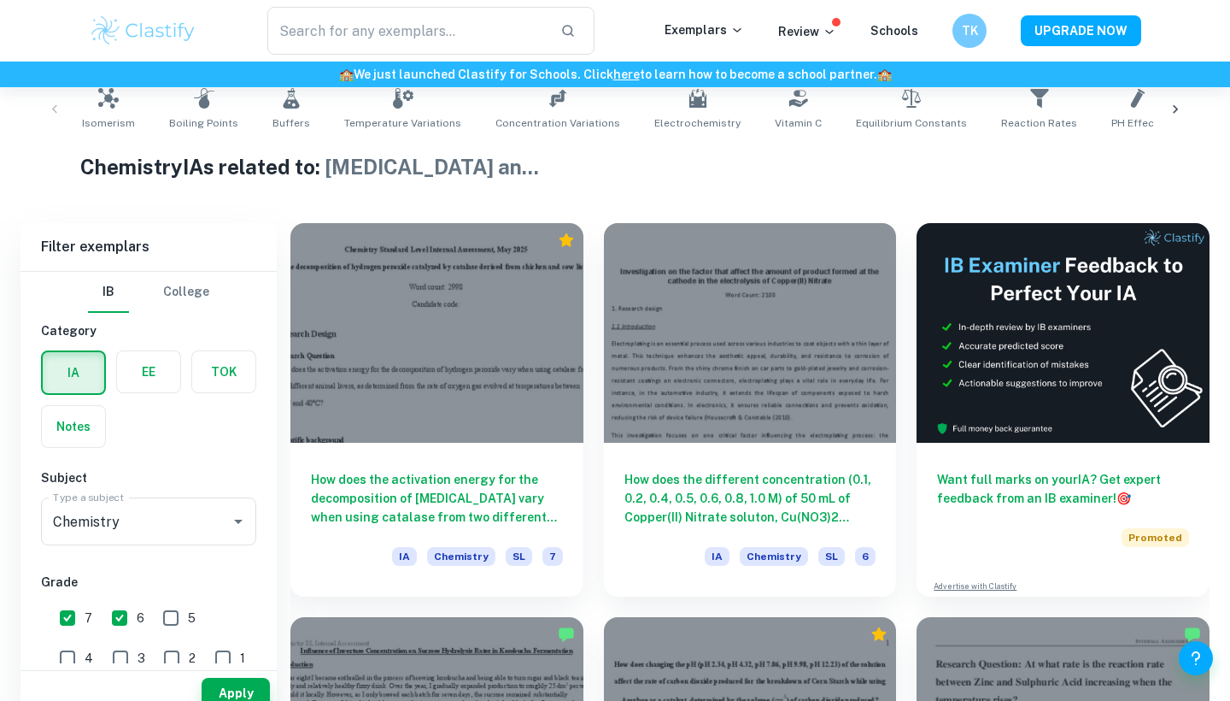
scroll to position [396, 0]
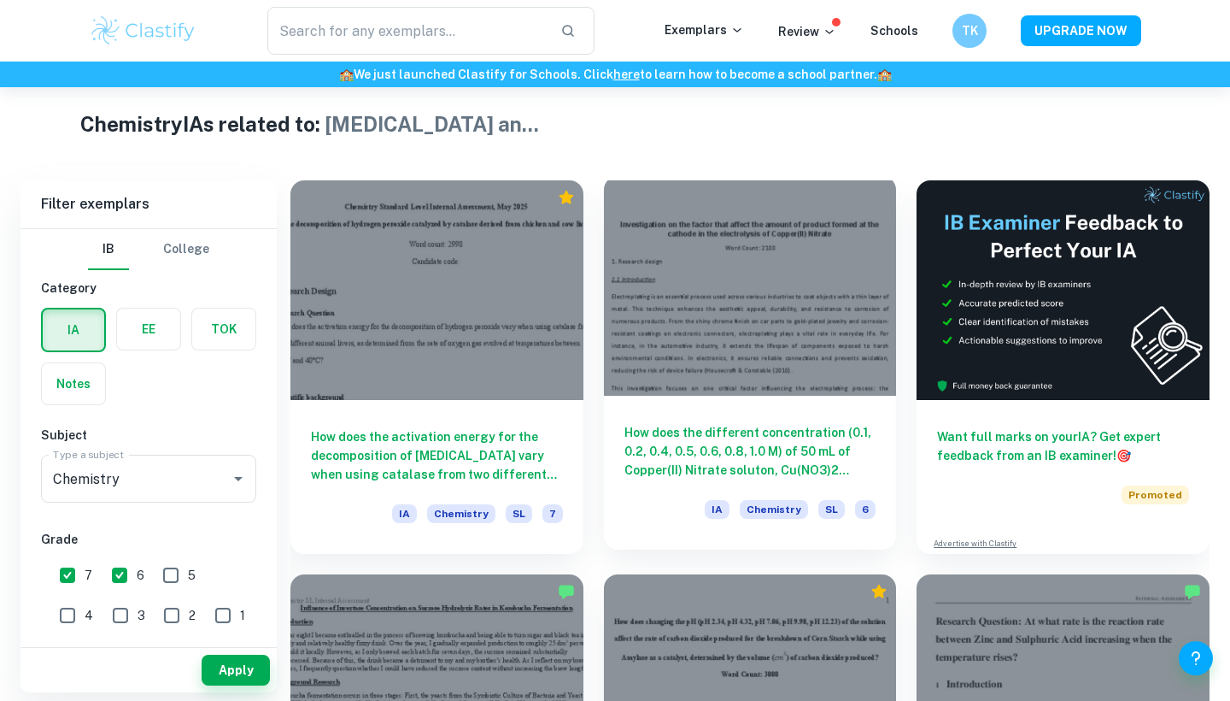
click at [715, 339] on div at bounding box center [750, 286] width 293 height 220
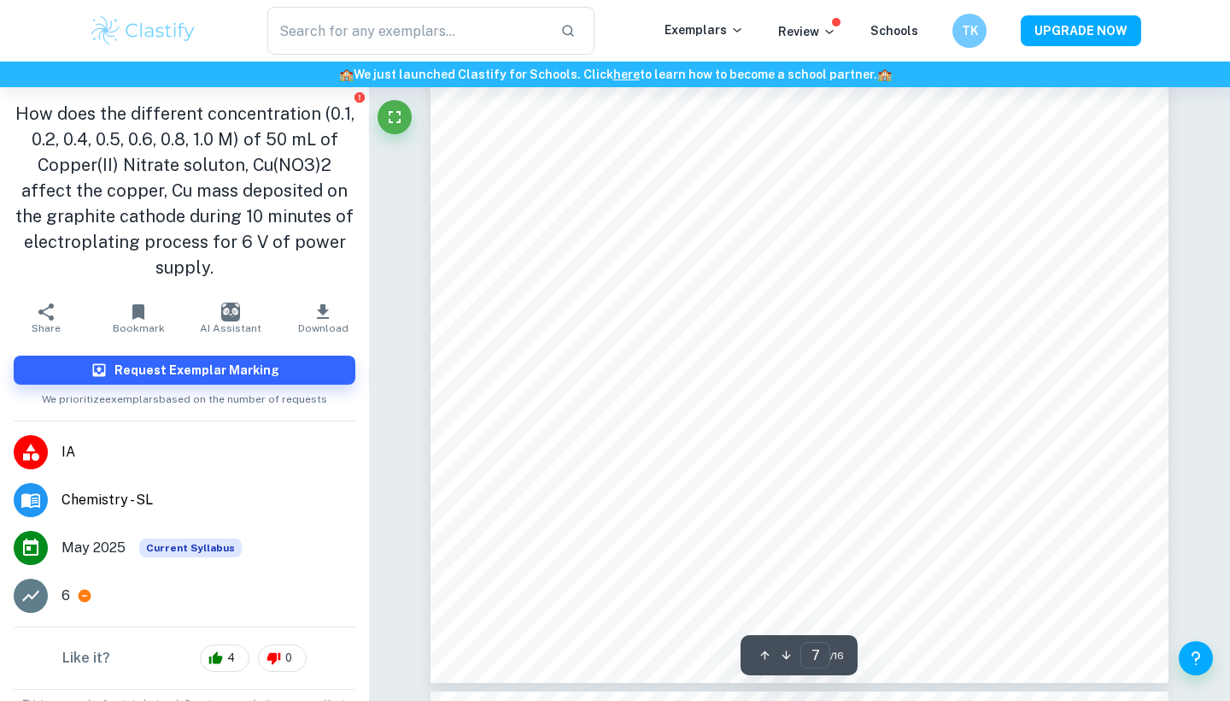
scroll to position [6981, 0]
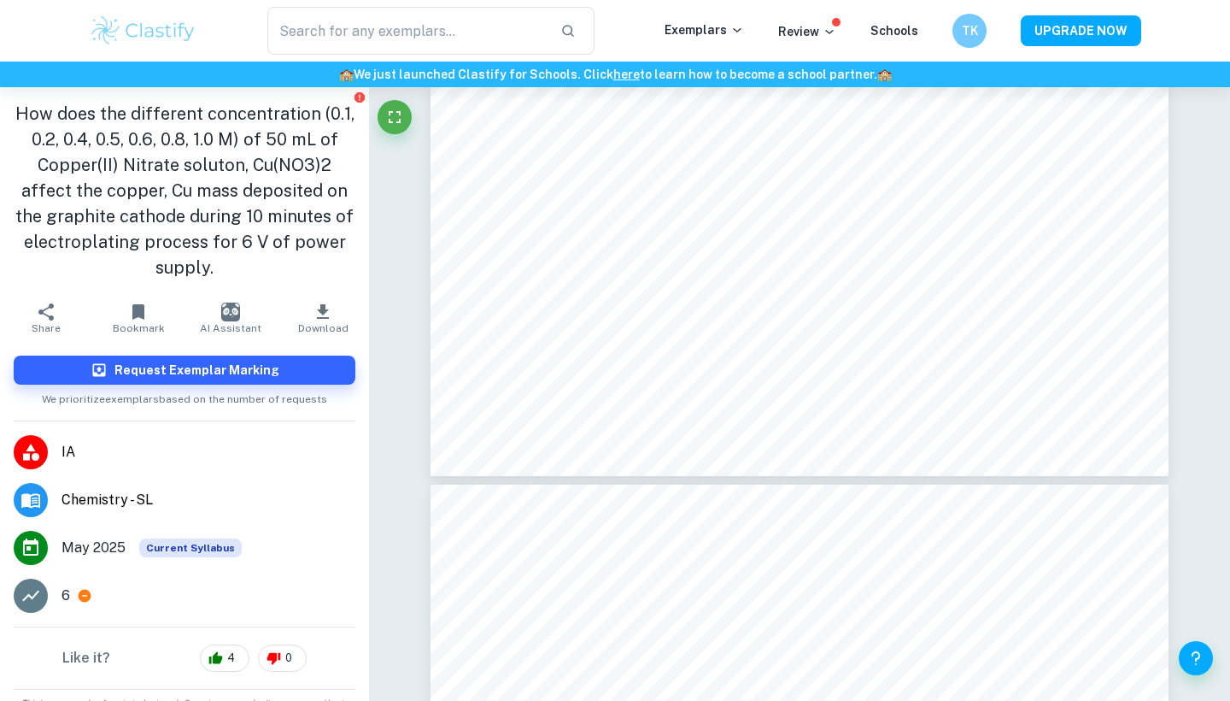
type input "8"
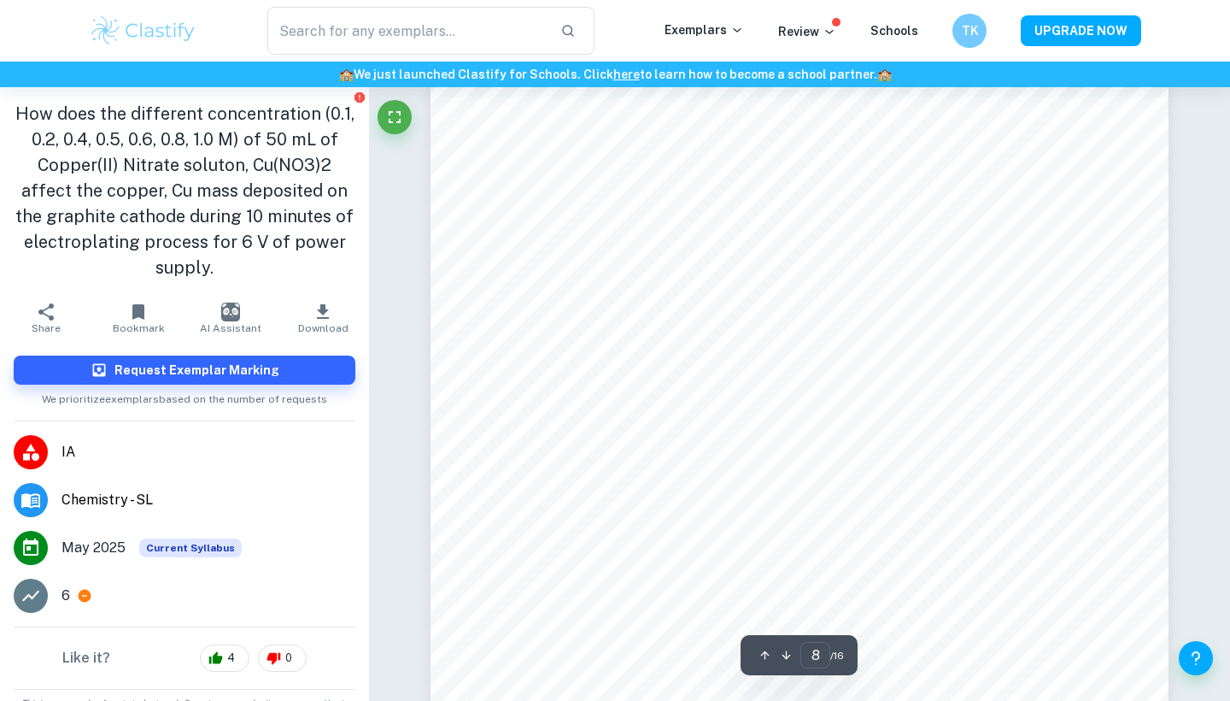
scroll to position [7740, 0]
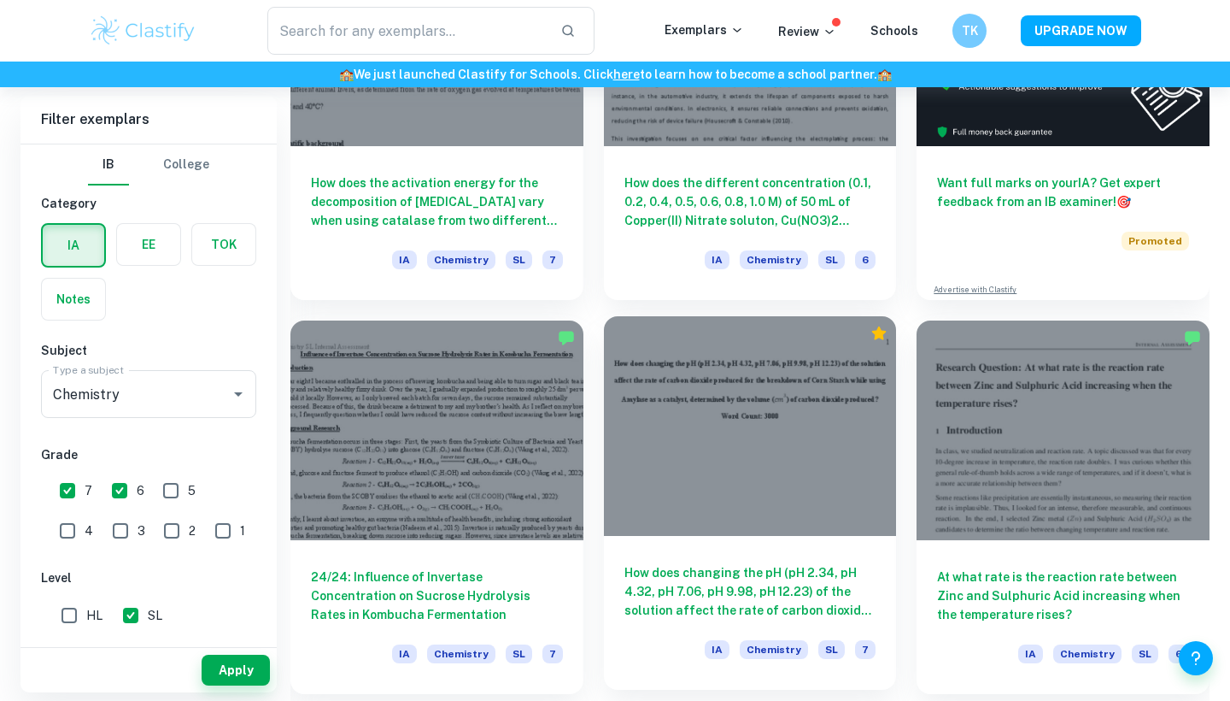
scroll to position [727, 0]
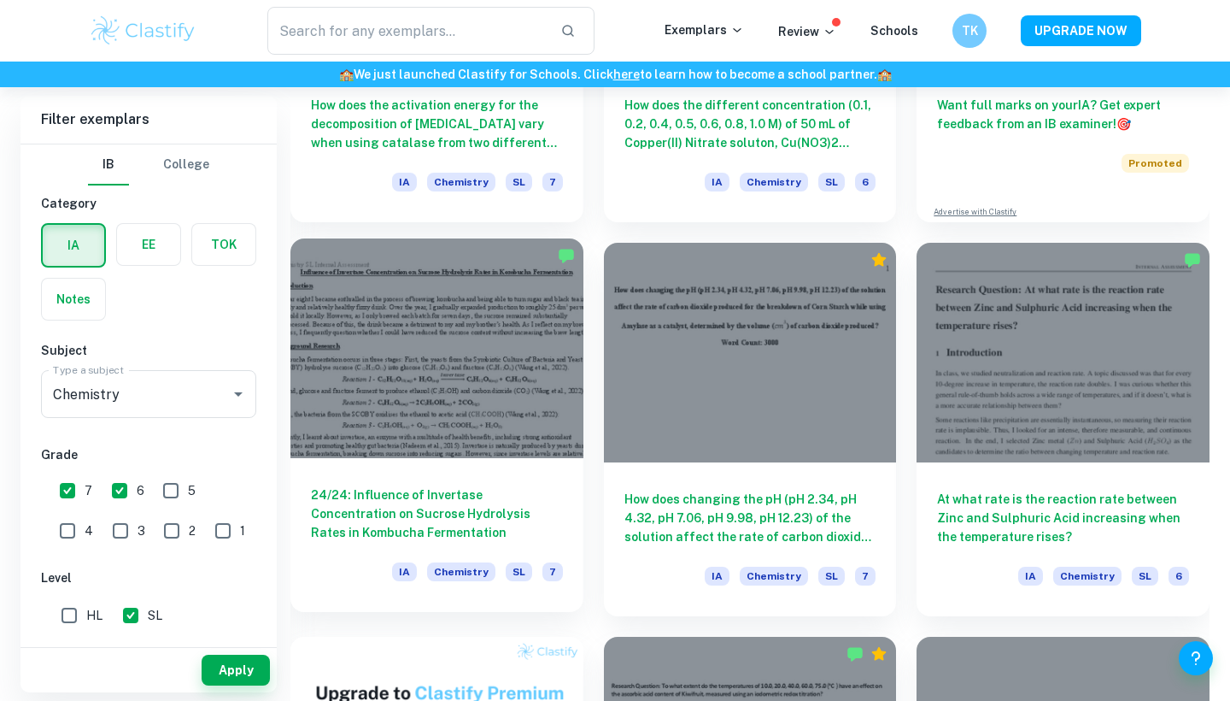
click at [503, 428] on div at bounding box center [436, 348] width 293 height 220
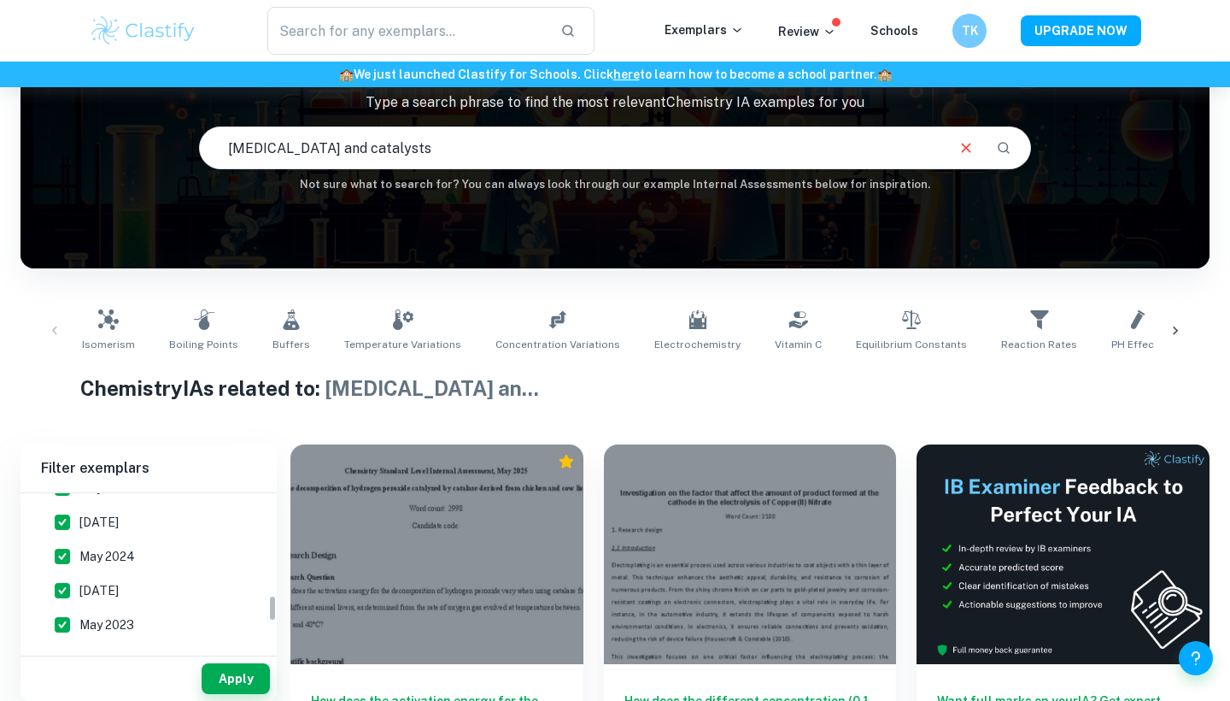
scroll to position [593, 0]
click at [65, 618] on input "May 2023" at bounding box center [62, 619] width 34 height 34
checkbox input "false"
click at [63, 594] on input "[DATE]" at bounding box center [62, 585] width 34 height 34
checkbox input "false"
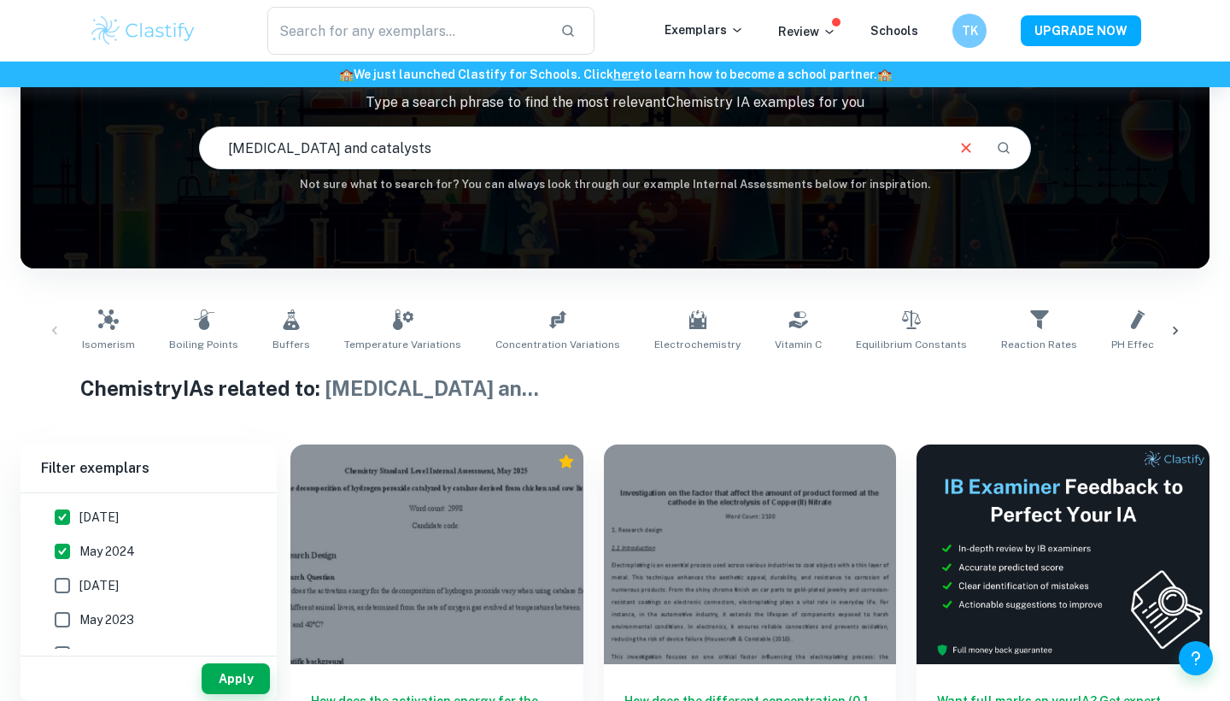
click at [62, 555] on input "May 2024" at bounding box center [62, 551] width 34 height 34
checkbox input "false"
click at [62, 521] on input "[DATE]" at bounding box center [62, 517] width 34 height 34
checkbox input "false"
drag, startPoint x: 232, startPoint y: 688, endPoint x: 281, endPoint y: 654, distance: 59.7
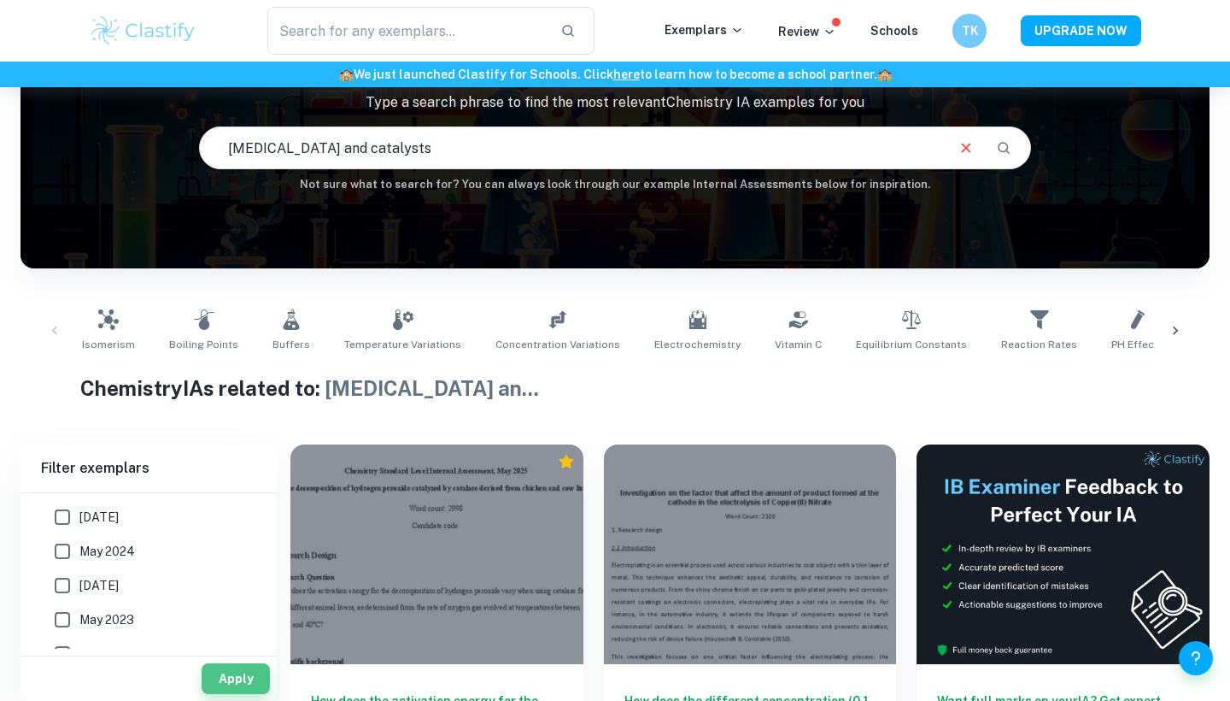
click at [232, 687] on button "Apply" at bounding box center [236, 678] width 68 height 31
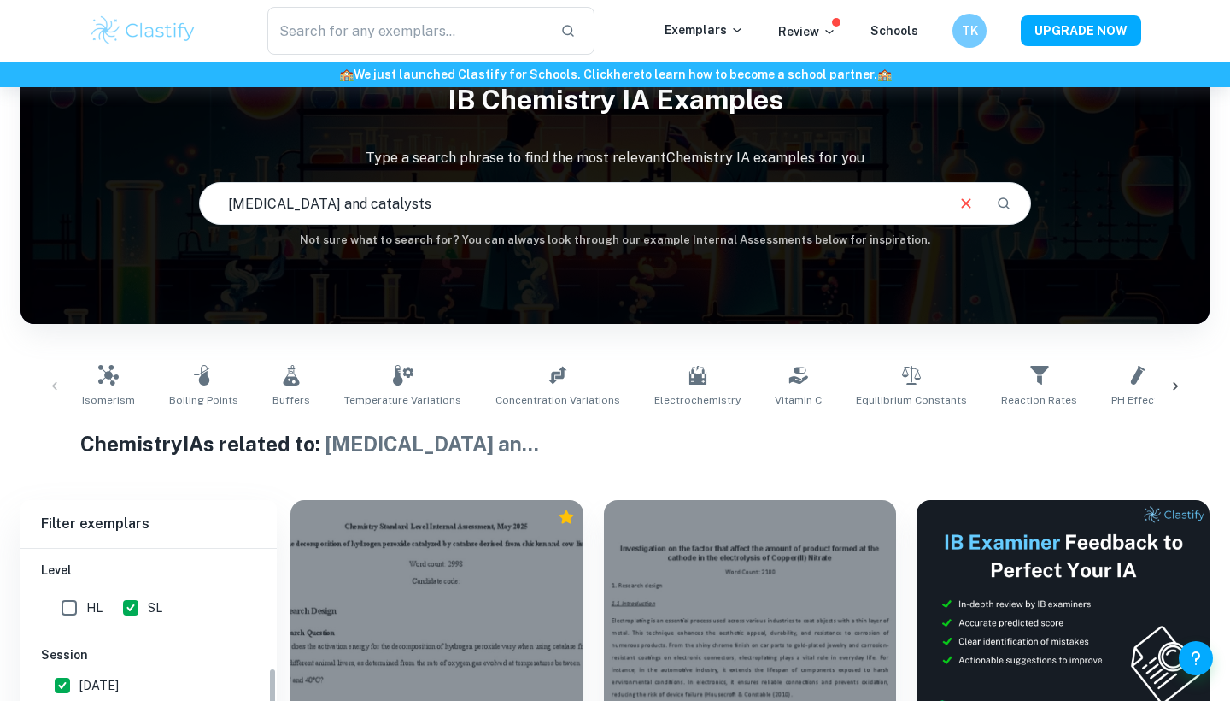
scroll to position [410, 0]
click at [1178, 384] on icon at bounding box center [1175, 386] width 17 height 17
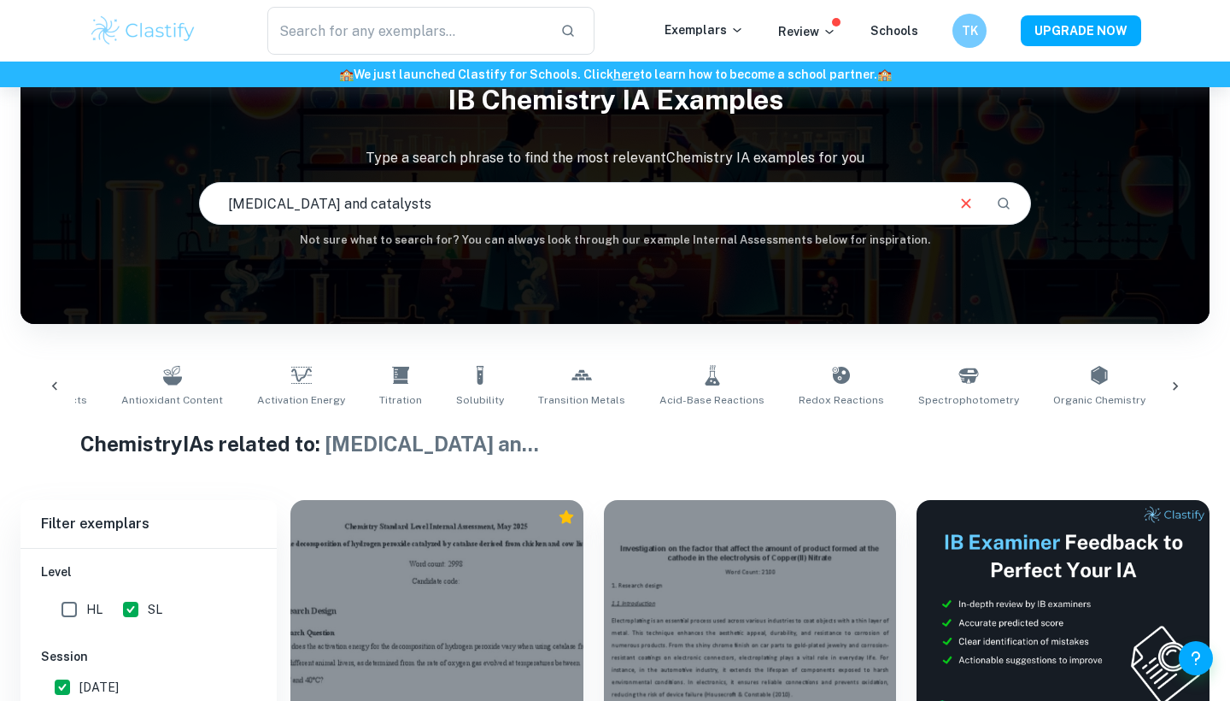
click at [1178, 384] on icon at bounding box center [1175, 386] width 17 height 17
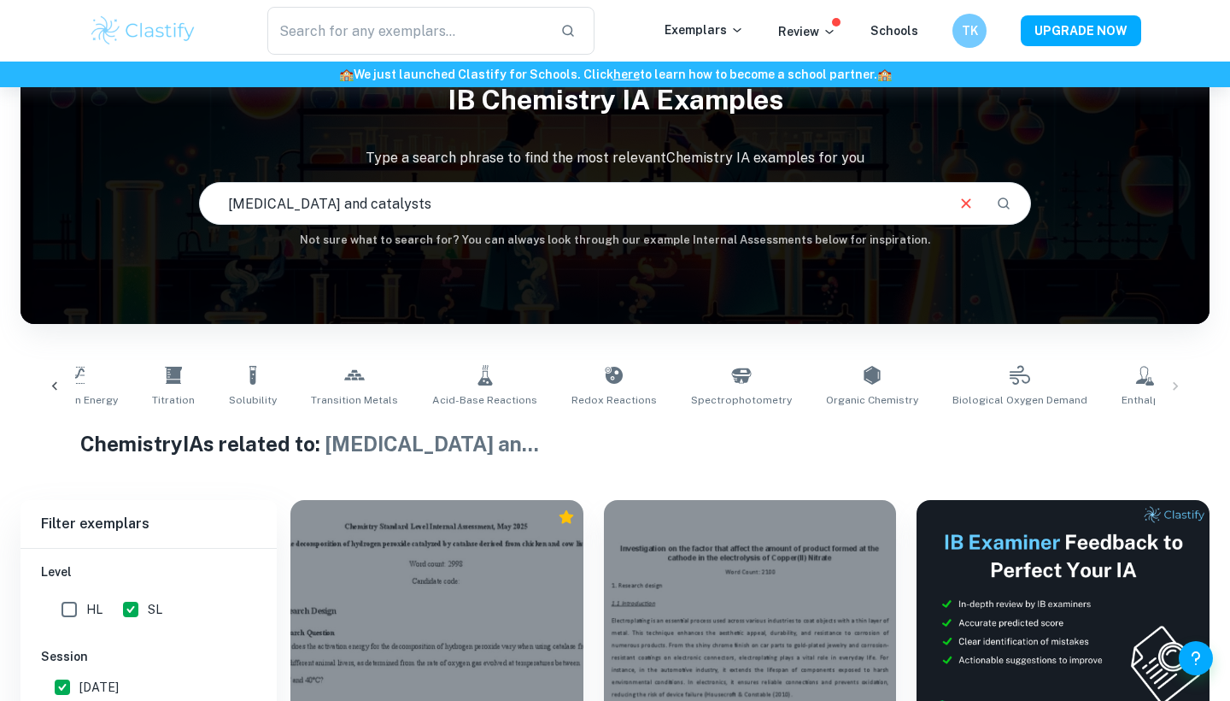
click at [1213, 384] on icon at bounding box center [1223, 375] width 21 height 21
type input "Catalysts"
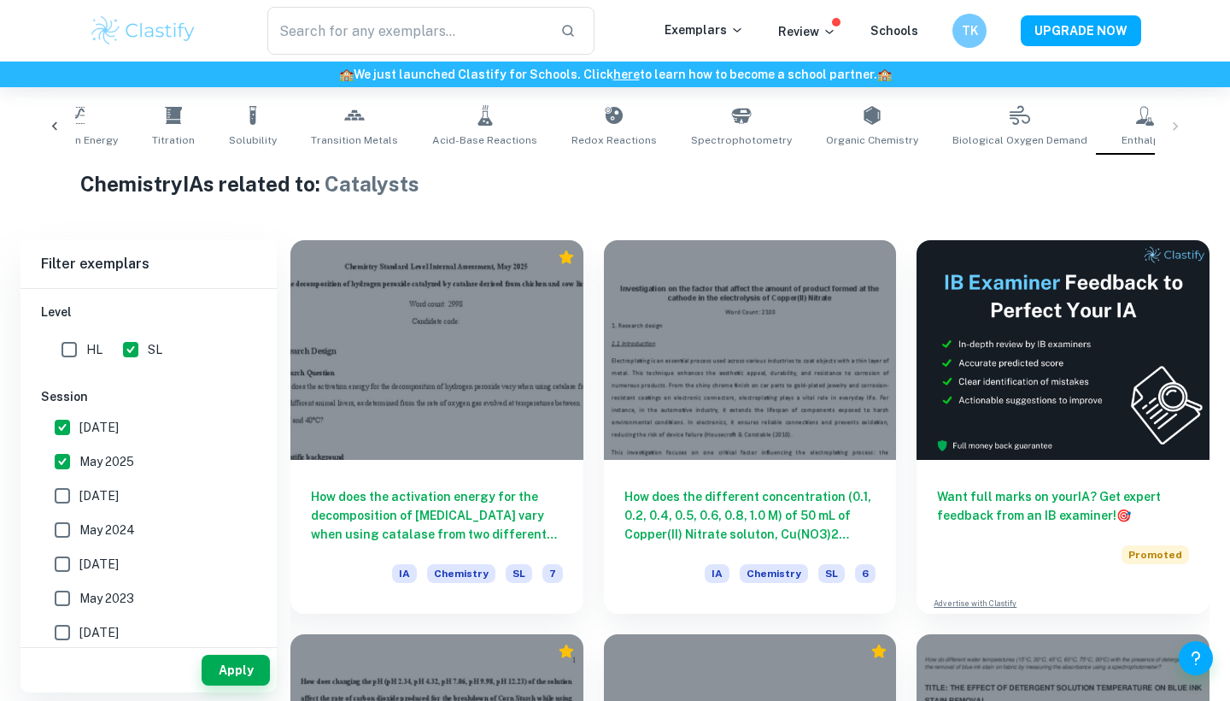
scroll to position [363, 0]
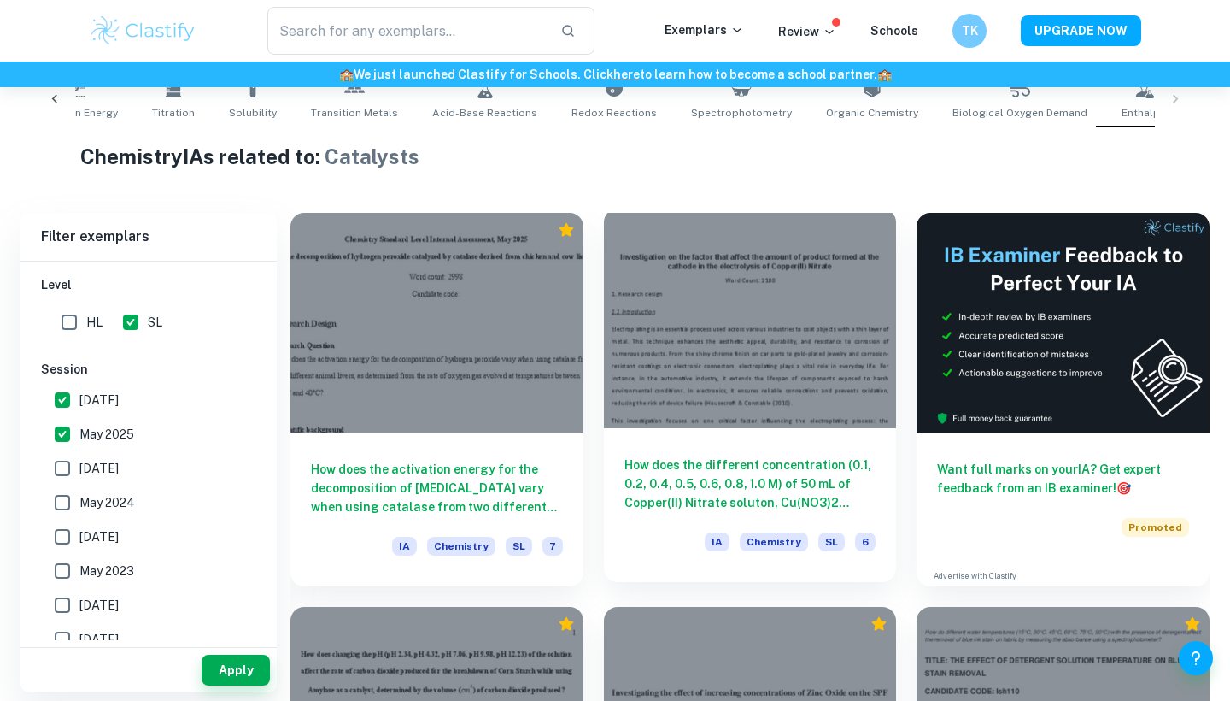
click at [842, 340] on div at bounding box center [750, 318] width 293 height 220
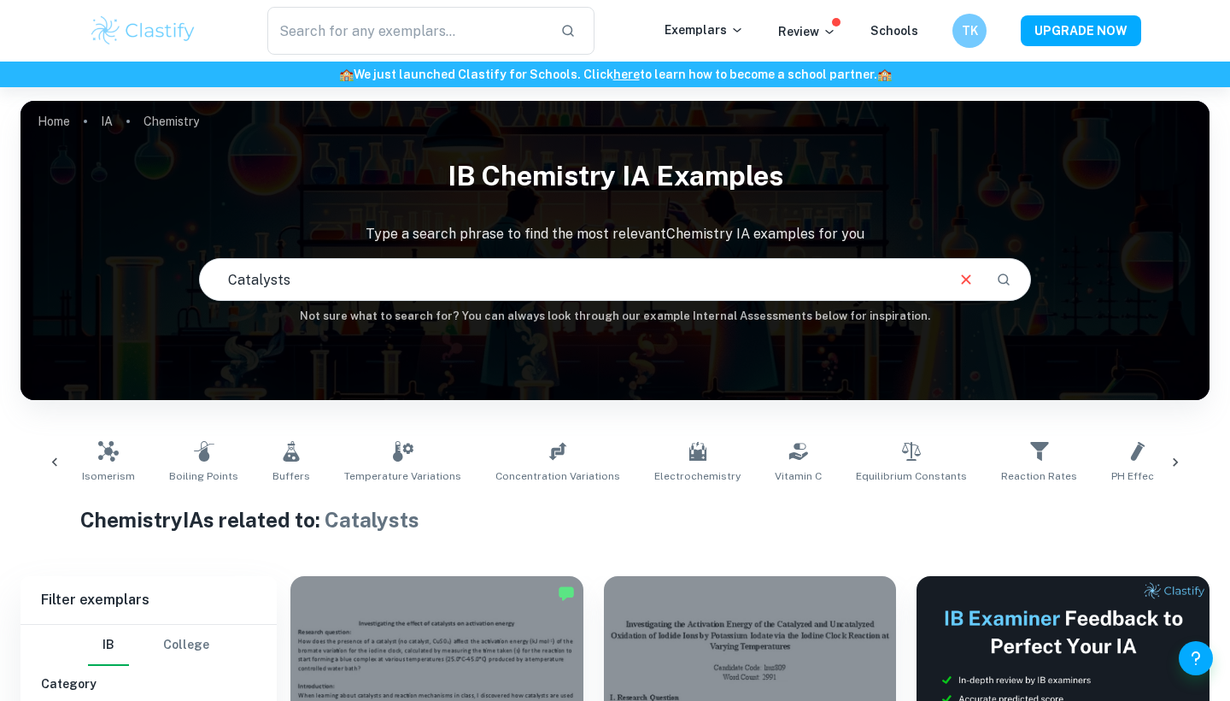
checkbox input "true"
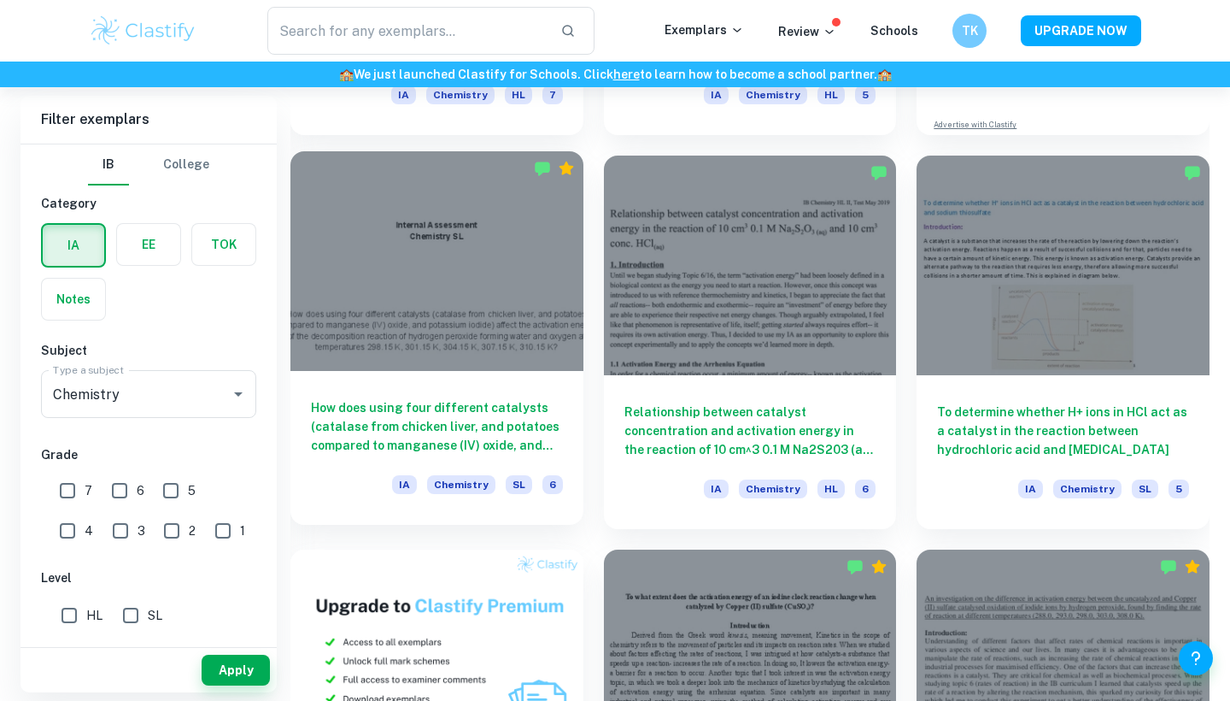
scroll to position [828, 0]
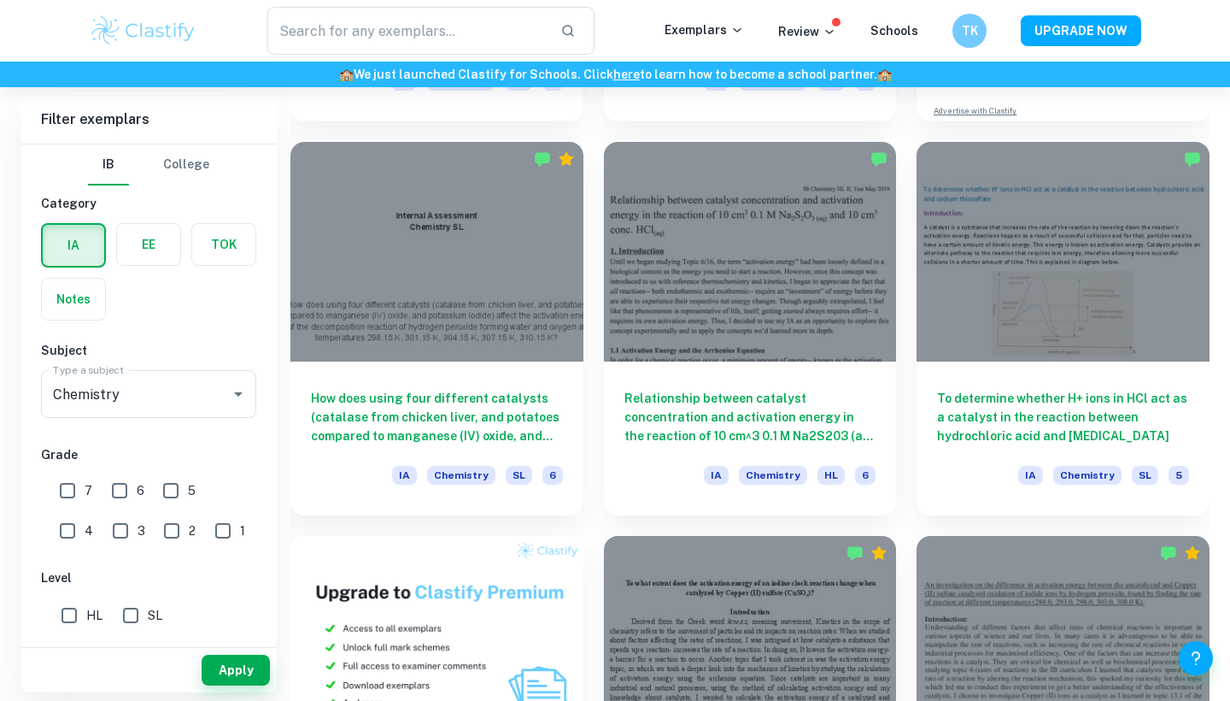
click at [118, 491] on input "6" at bounding box center [120, 490] width 34 height 34
checkbox input "true"
click at [74, 491] on input "7" at bounding box center [67, 490] width 34 height 34
checkbox input "true"
click at [124, 606] on input "SL" at bounding box center [131, 615] width 34 height 34
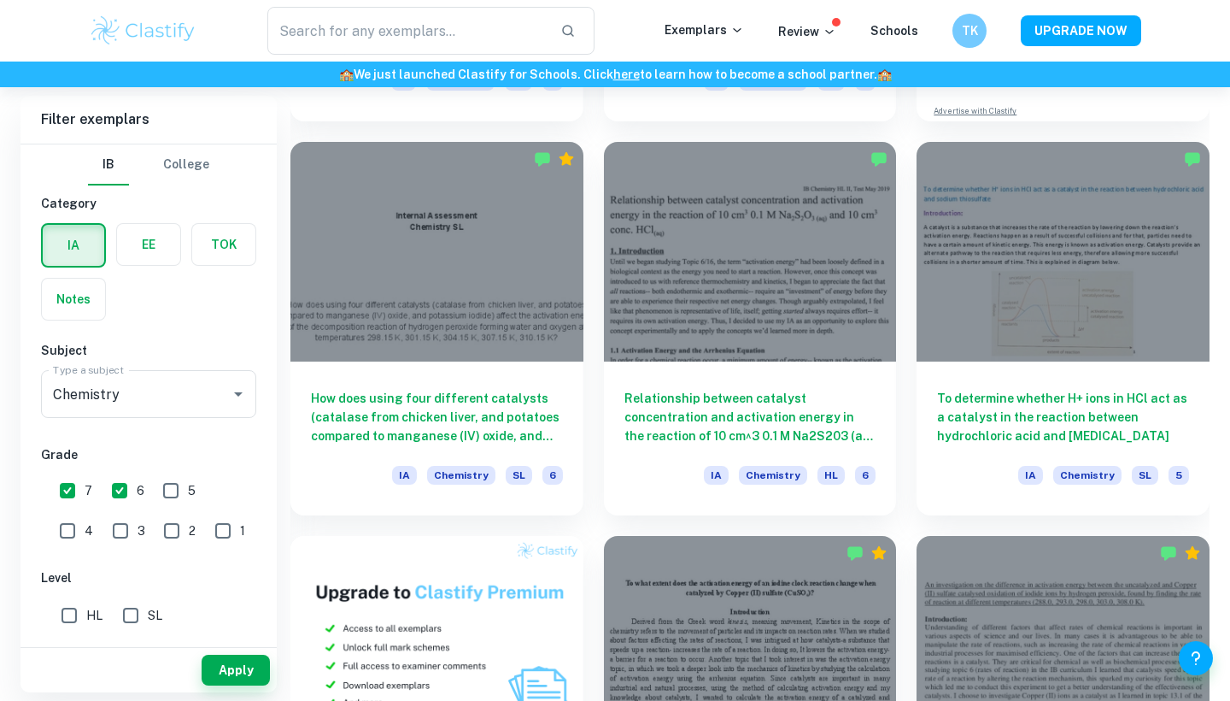
checkbox input "true"
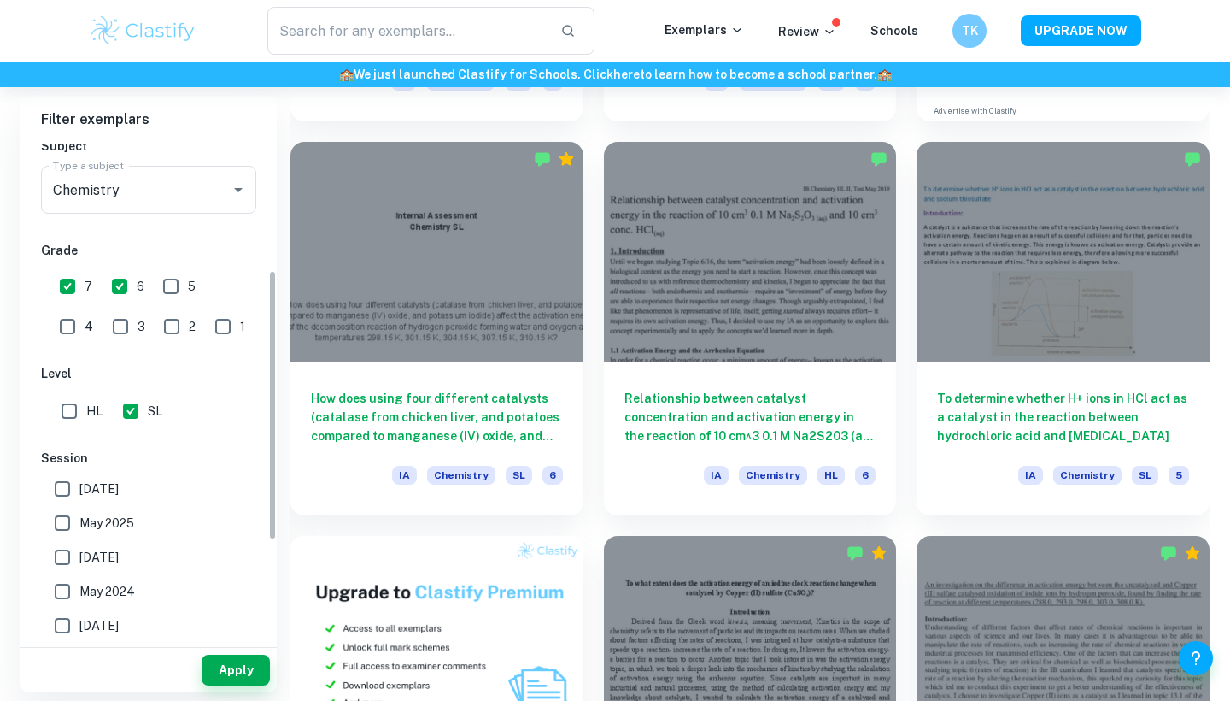
scroll to position [255, 0]
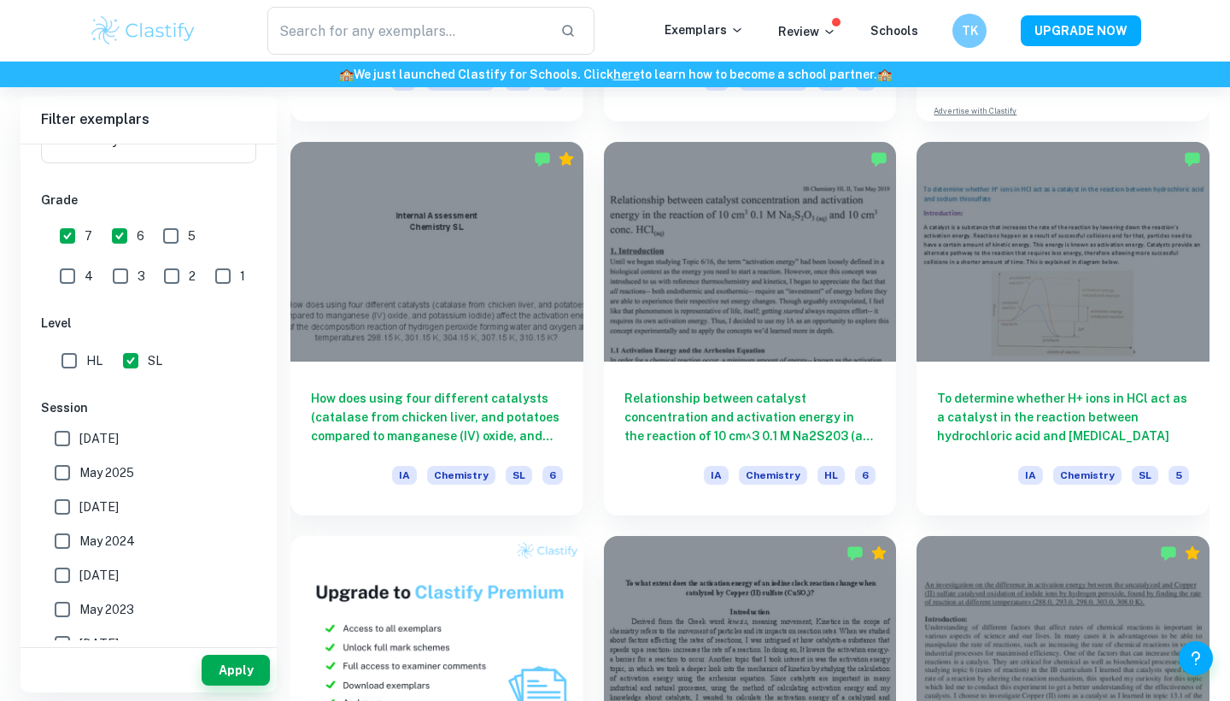
click at [60, 470] on input "May 2025" at bounding box center [62, 472] width 34 height 34
checkbox input "true"
click at [60, 446] on input "[DATE]" at bounding box center [62, 438] width 34 height 34
checkbox input "true"
click at [236, 667] on button "Apply" at bounding box center [236, 669] width 68 height 31
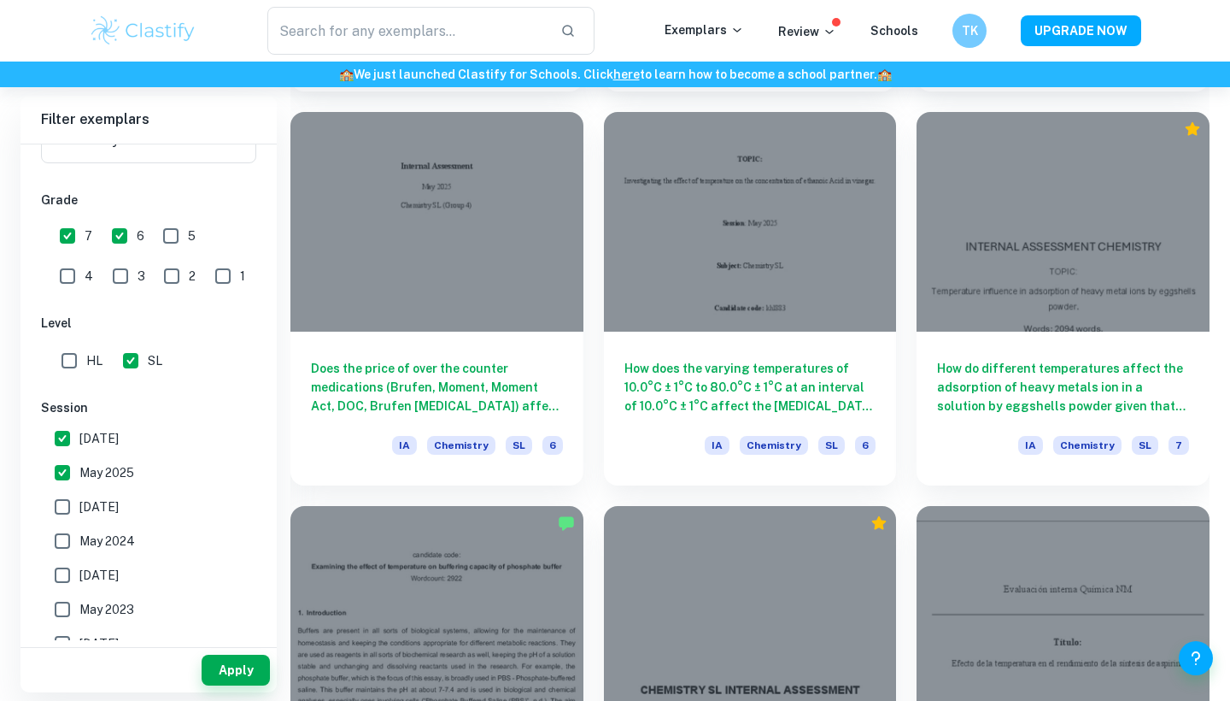
scroll to position [1670, 0]
